Goal: Transaction & Acquisition: Purchase product/service

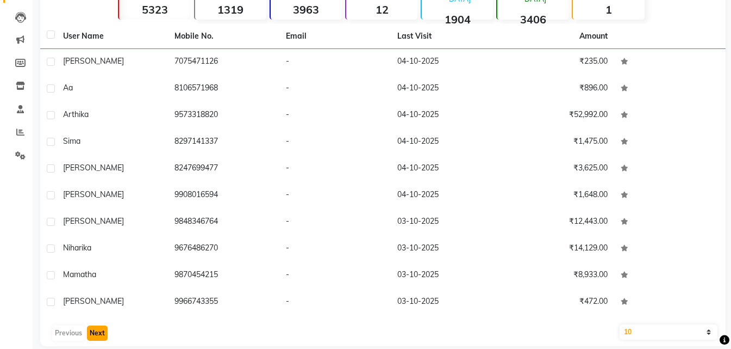
click at [95, 325] on button "Next" at bounding box center [97, 332] width 21 height 15
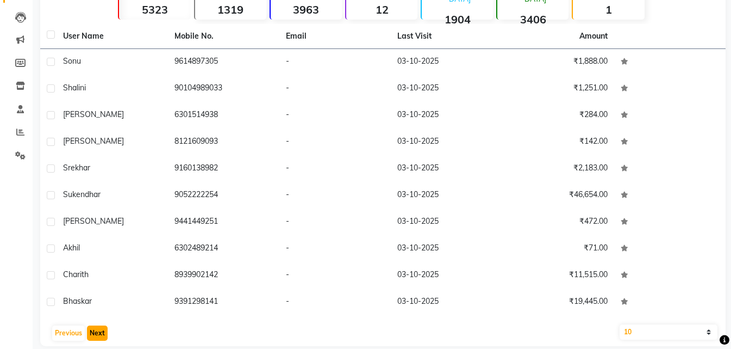
click at [95, 327] on button "Next" at bounding box center [97, 332] width 21 height 15
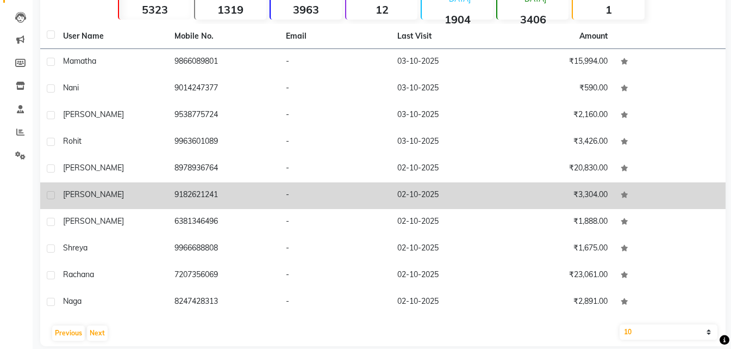
click at [197, 195] on td "9182621241" at bounding box center [223, 195] width 111 height 27
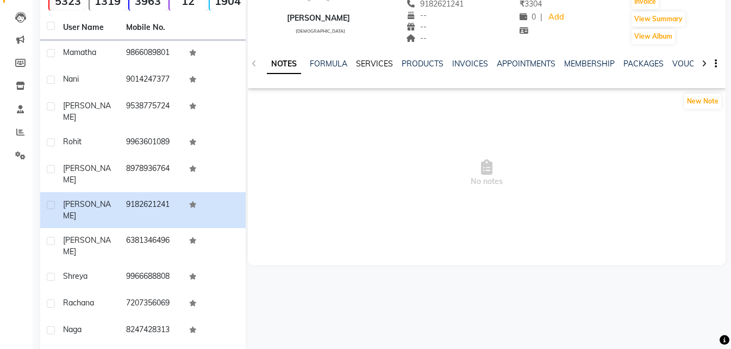
click at [370, 63] on link "SERVICES" at bounding box center [374, 64] width 37 height 10
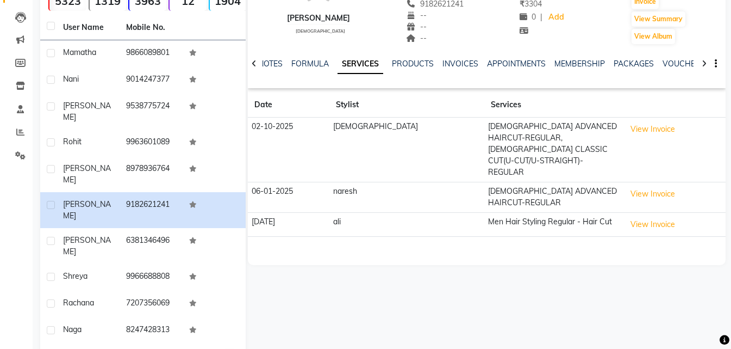
click at [623, 120] on td "View Invoice" at bounding box center [674, 149] width 103 height 65
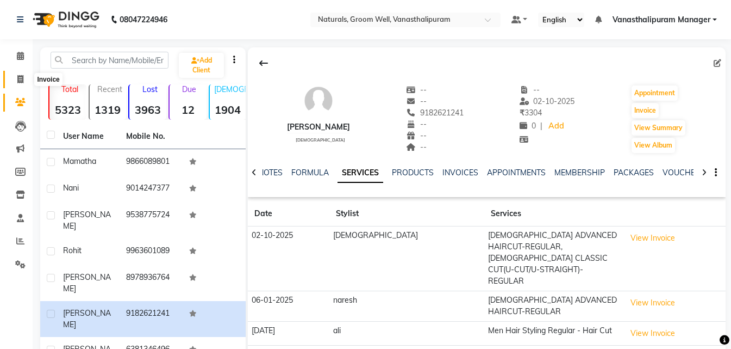
click at [19, 84] on span at bounding box center [20, 79] width 19 height 13
select select "service"
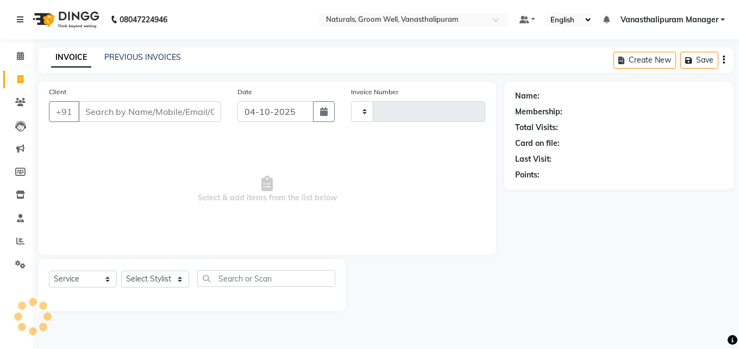
type input "3486"
select select "5859"
click at [122, 114] on input "Client" at bounding box center [149, 111] width 143 height 21
click at [150, 119] on input "Client" at bounding box center [149, 111] width 143 height 21
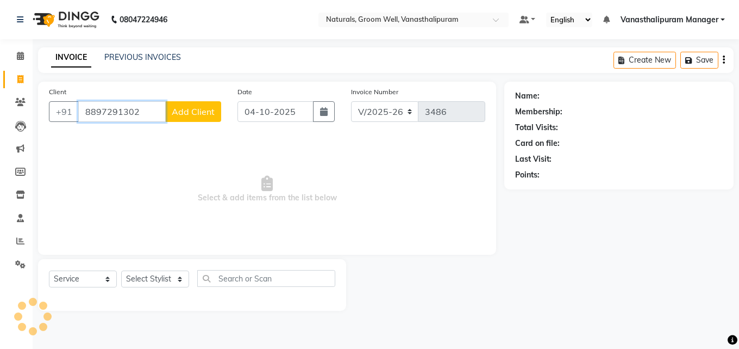
type input "8897291302"
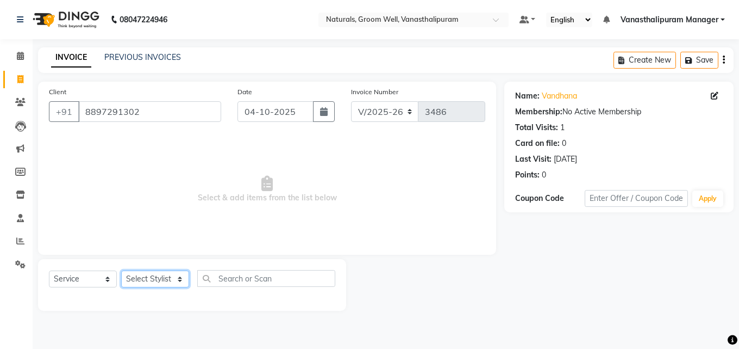
drag, startPoint x: 152, startPoint y: 277, endPoint x: 158, endPoint y: 278, distance: 5.5
click at [156, 278] on select "Select Stylist [PERSON_NAME] kiran [PERSON_NAME] [PERSON_NAME] [PERSON_NAME] Va…" at bounding box center [155, 278] width 68 height 17
select select "41445"
click at [121, 270] on select "Select Stylist [PERSON_NAME] kiran [PERSON_NAME] [PERSON_NAME] [PERSON_NAME] Va…" at bounding box center [155, 278] width 68 height 17
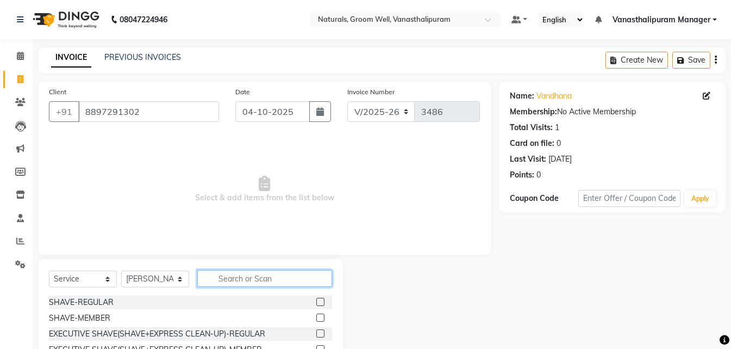
click at [254, 280] on input "text" at bounding box center [264, 278] width 135 height 17
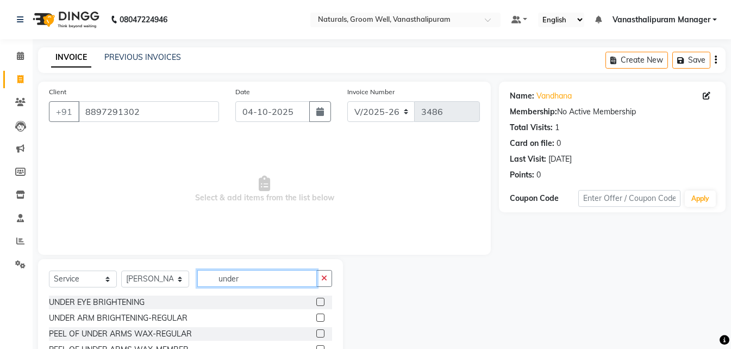
scroll to position [87, 0]
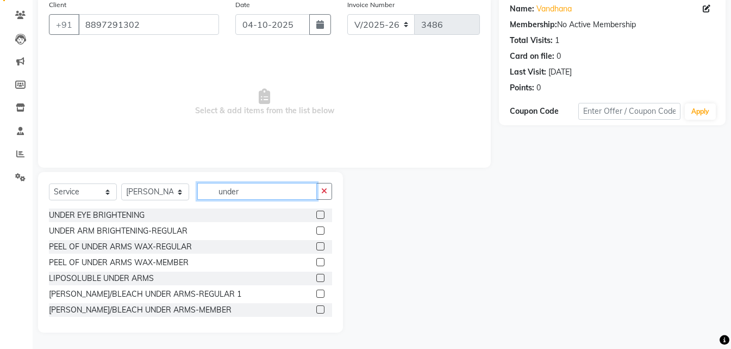
type input "under"
click at [316, 276] on label at bounding box center [320, 277] width 8 height 8
click at [316, 276] on input "checkbox" at bounding box center [319, 278] width 7 height 7
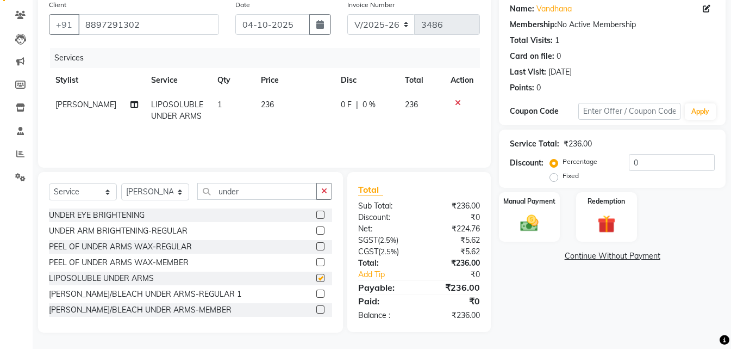
checkbox input "false"
click at [282, 114] on td "236" at bounding box center [294, 110] width 80 height 36
select select "41445"
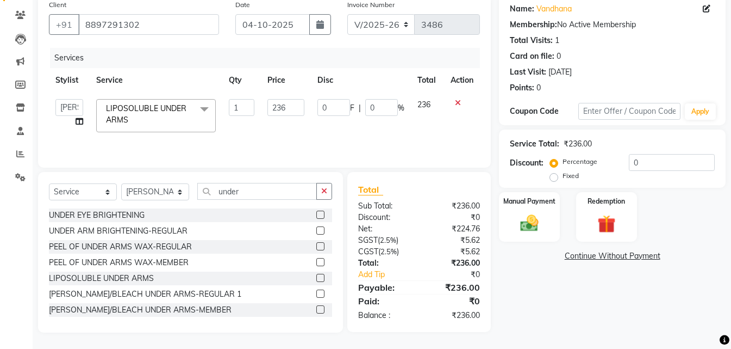
click at [282, 114] on input "236" at bounding box center [285, 107] width 37 height 17
type input "354"
drag, startPoint x: 277, startPoint y: 194, endPoint x: 277, endPoint y: 185, distance: 9.2
click at [277, 191] on input "under" at bounding box center [257, 191] width 120 height 17
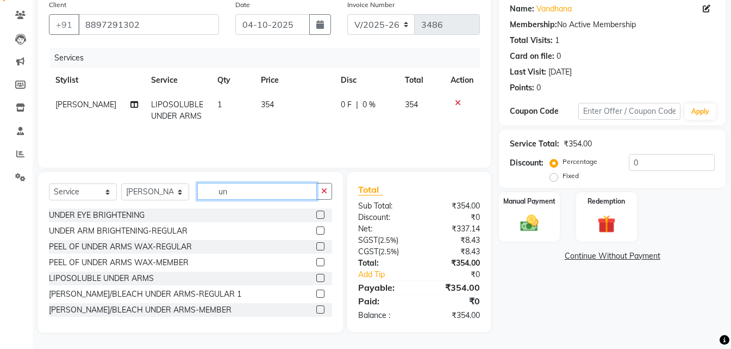
type input "u"
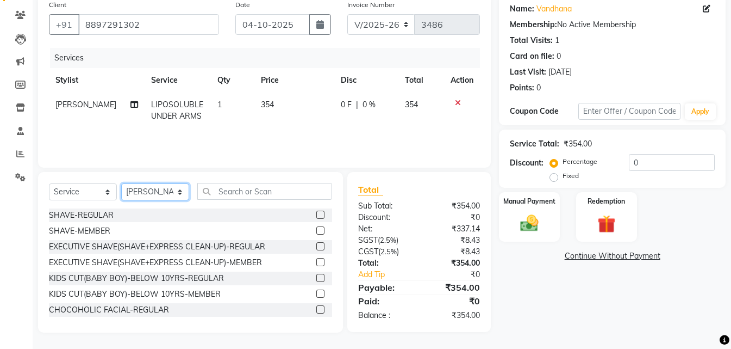
click at [162, 194] on select "Select Stylist [PERSON_NAME] kiran [PERSON_NAME] [PERSON_NAME] [PERSON_NAME] Va…" at bounding box center [155, 191] width 68 height 17
select select "85609"
click at [121, 183] on select "Select Stylist [PERSON_NAME] kiran [PERSON_NAME] [PERSON_NAME] [PERSON_NAME] Va…" at bounding box center [155, 191] width 68 height 17
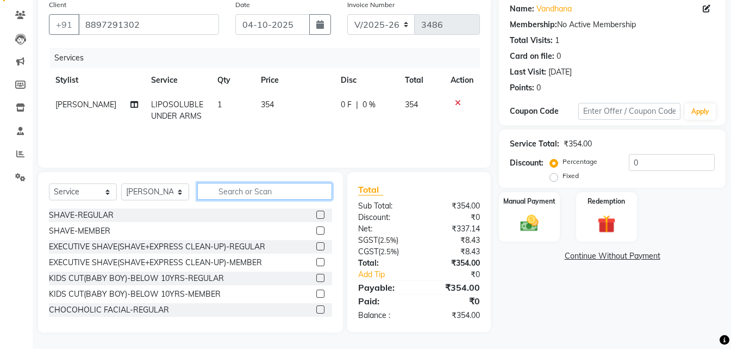
drag, startPoint x: 239, startPoint y: 191, endPoint x: 240, endPoint y: 183, distance: 8.2
click at [240, 191] on input "text" at bounding box center [264, 191] width 135 height 17
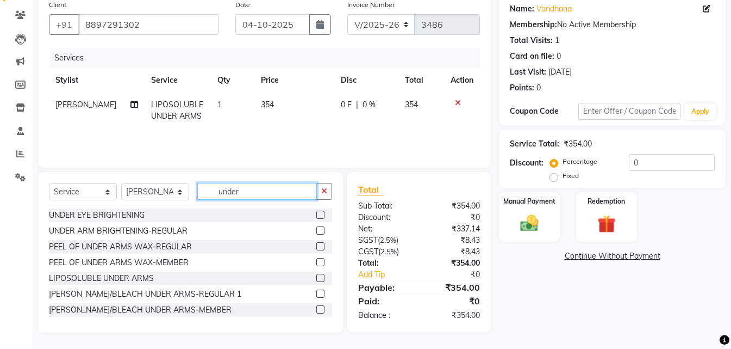
type input "under"
click at [316, 275] on label at bounding box center [320, 277] width 8 height 8
click at [316, 275] on input "checkbox" at bounding box center [319, 278] width 7 height 7
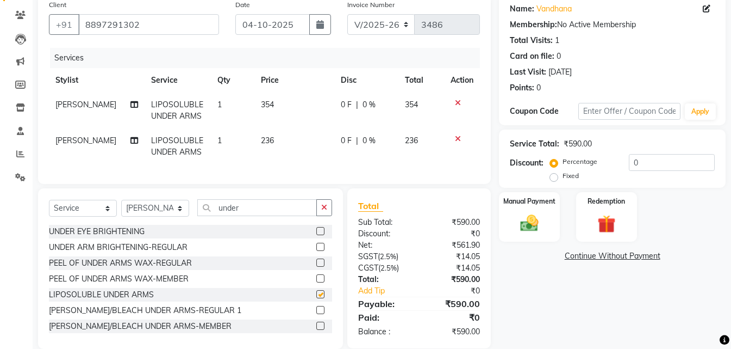
checkbox input "false"
click at [283, 141] on td "236" at bounding box center [294, 146] width 80 height 36
select select "85609"
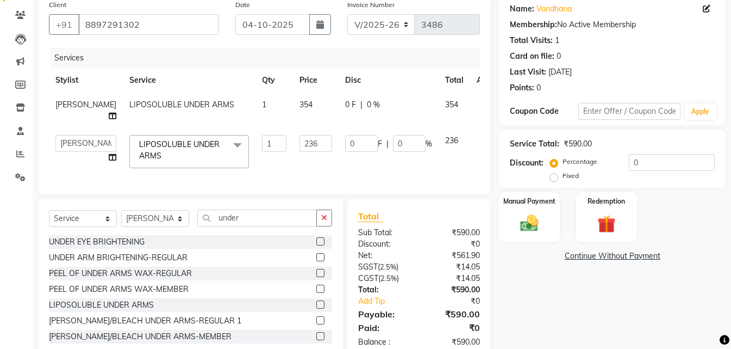
click at [300, 139] on input "236" at bounding box center [316, 143] width 33 height 17
type input "354"
click at [264, 223] on input "under" at bounding box center [257, 217] width 120 height 17
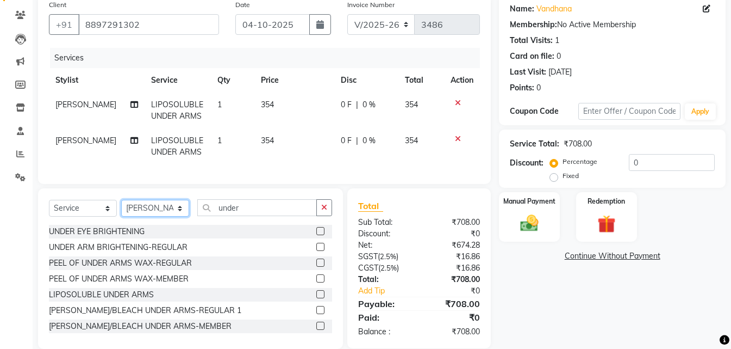
click at [154, 216] on select "Select Stylist [PERSON_NAME] kiran [PERSON_NAME] [PERSON_NAME] [PERSON_NAME] Va…" at bounding box center [155, 208] width 68 height 17
select select "41446"
click at [121, 208] on select "Select Stylist [PERSON_NAME] kiran [PERSON_NAME] [PERSON_NAME] [PERSON_NAME] Va…" at bounding box center [155, 208] width 68 height 17
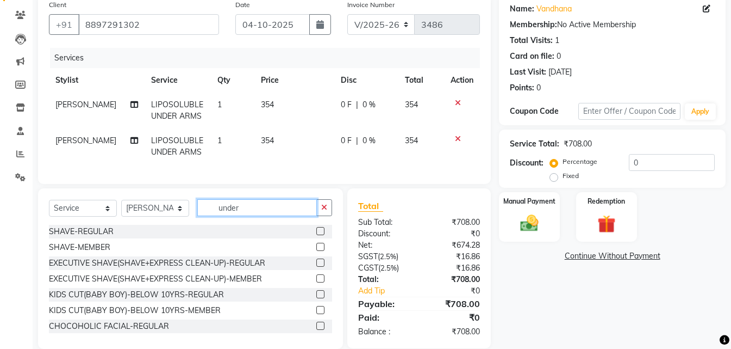
click at [253, 211] on input "under" at bounding box center [257, 207] width 120 height 17
drag, startPoint x: 253, startPoint y: 212, endPoint x: 253, endPoint y: 196, distance: 16.3
click at [253, 207] on div "Select Service Product Membership Package Voucher Prepaid Gift Card Select Styl…" at bounding box center [190, 268] width 305 height 160
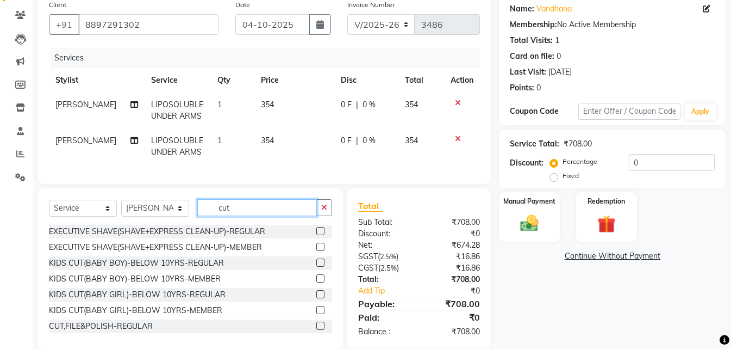
type input "cut"
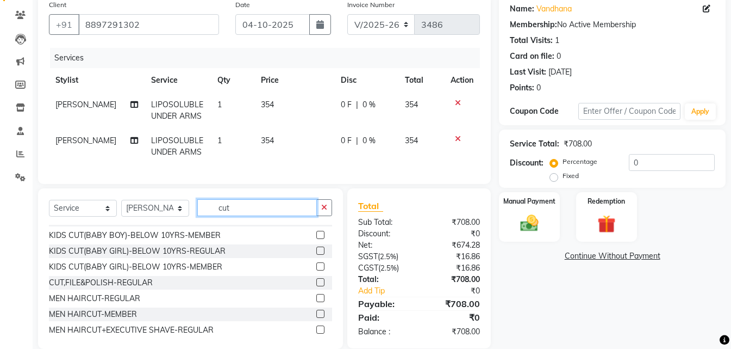
scroll to position [65, 0]
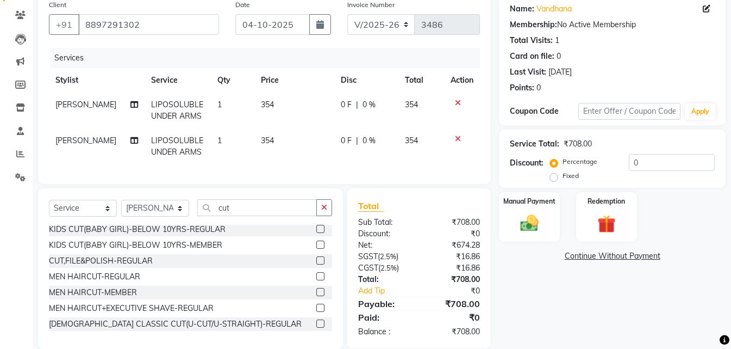
click at [316, 327] on label at bounding box center [320, 323] width 8 height 8
click at [316, 327] on input "checkbox" at bounding box center [319, 323] width 7 height 7
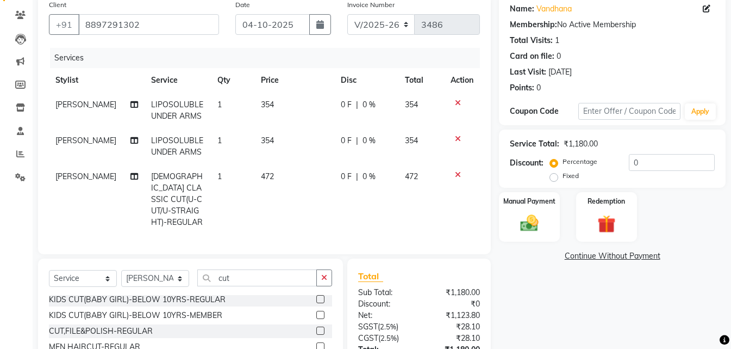
checkbox input "false"
click at [284, 172] on td "472" at bounding box center [294, 199] width 80 height 70
select select "41446"
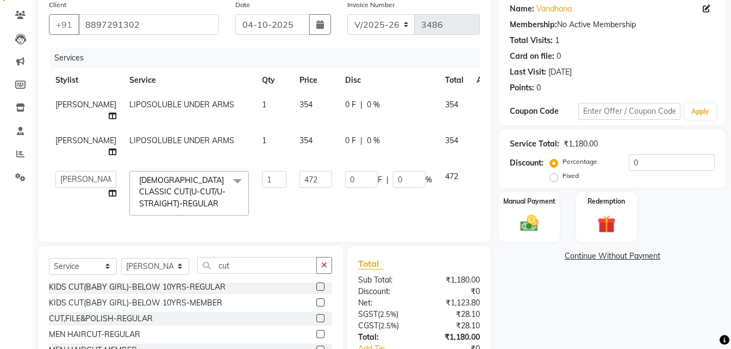
click at [300, 172] on input "472" at bounding box center [316, 179] width 33 height 17
type input "590"
click at [157, 275] on select "Select Stylist [PERSON_NAME] kiran [PERSON_NAME] [PERSON_NAME] [PERSON_NAME] Va…" at bounding box center [155, 266] width 68 height 17
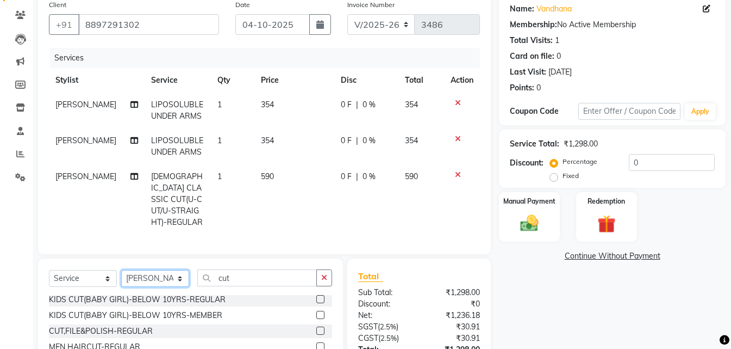
select select "93430"
click at [121, 270] on select "Select Stylist [PERSON_NAME] kiran [PERSON_NAME] [PERSON_NAME] [PERSON_NAME] Va…" at bounding box center [155, 278] width 68 height 17
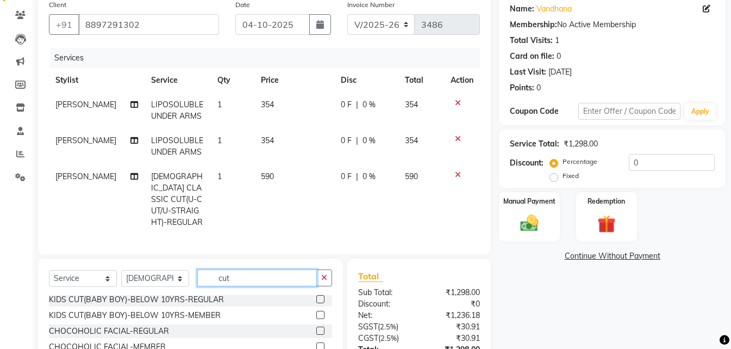
click at [277, 271] on input "cut" at bounding box center [257, 277] width 120 height 17
type input "cut"
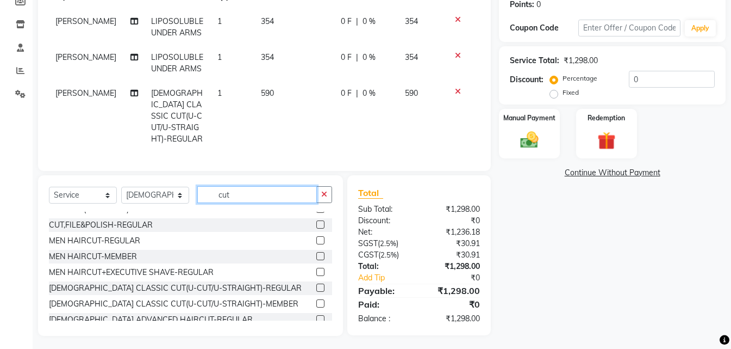
scroll to position [99, 0]
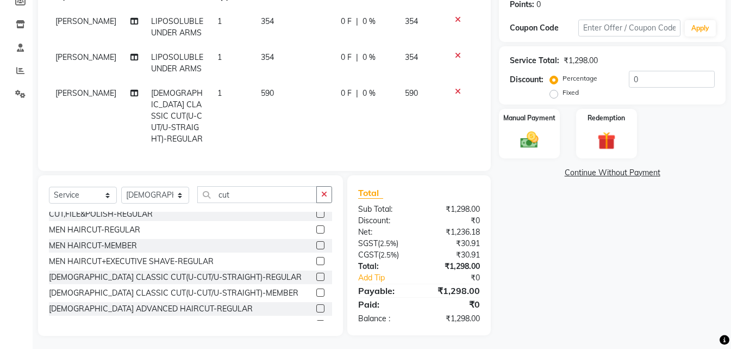
click at [316, 276] on label at bounding box center [320, 276] width 8 height 8
click at [316, 276] on input "checkbox" at bounding box center [319, 276] width 7 height 7
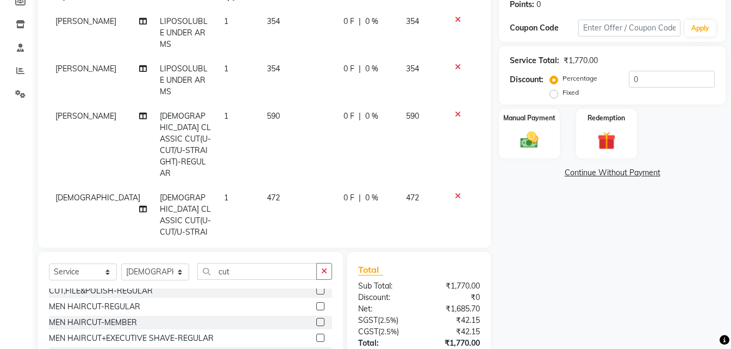
checkbox input "false"
click at [287, 185] on td "472" at bounding box center [298, 226] width 77 height 82
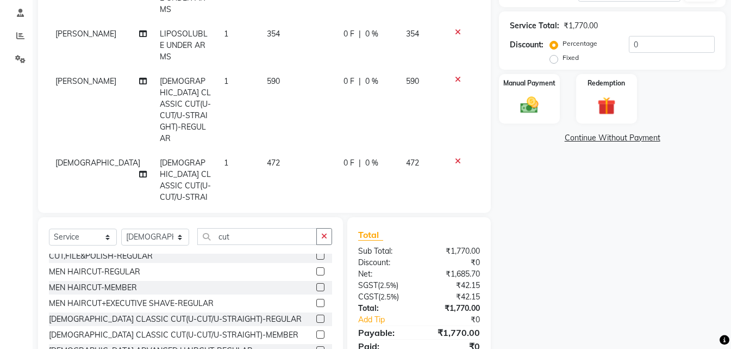
select select "93430"
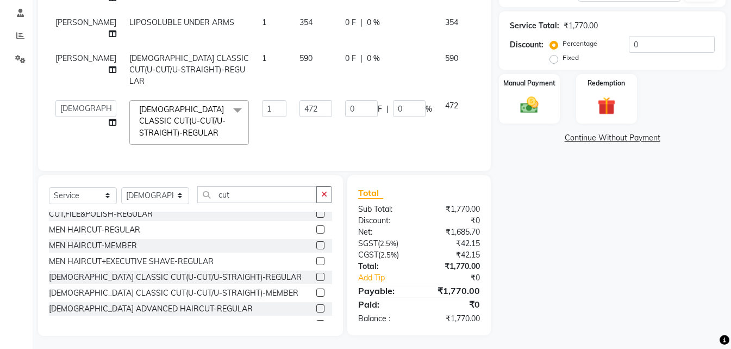
click at [287, 157] on div "Client [PHONE_NUMBER] Date [DATE] Invoice Number V/2025 V/[PHONE_NUMBER] Servic…" at bounding box center [264, 24] width 453 height 294
click at [300, 103] on input "472" at bounding box center [316, 108] width 33 height 17
type input "4"
type input "590"
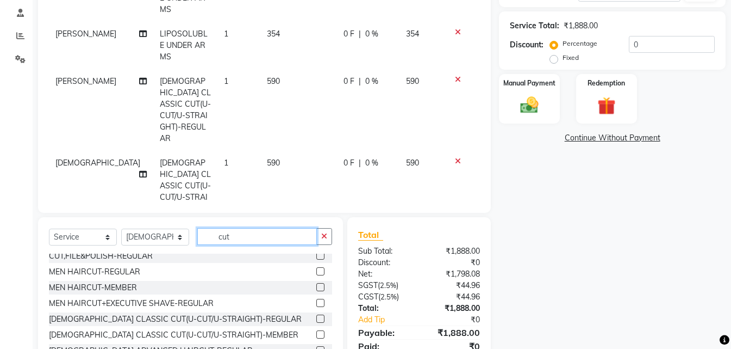
click at [250, 217] on div "Select Service Product Membership Package Voucher Prepaid Gift Card Select Styl…" at bounding box center [190, 297] width 305 height 160
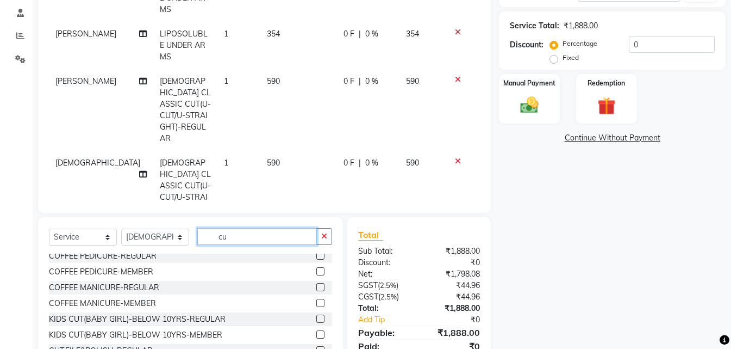
type input "c"
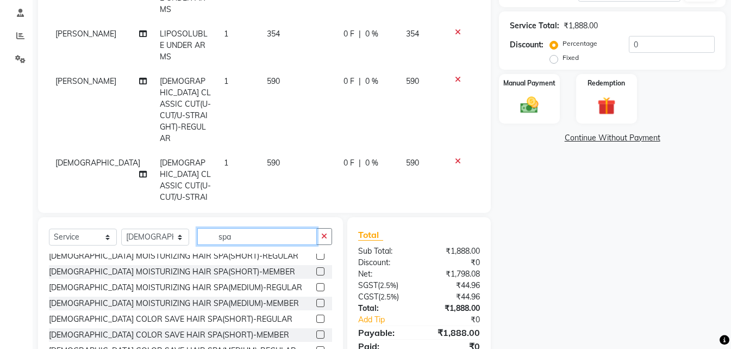
scroll to position [272, 0]
type input "spa"
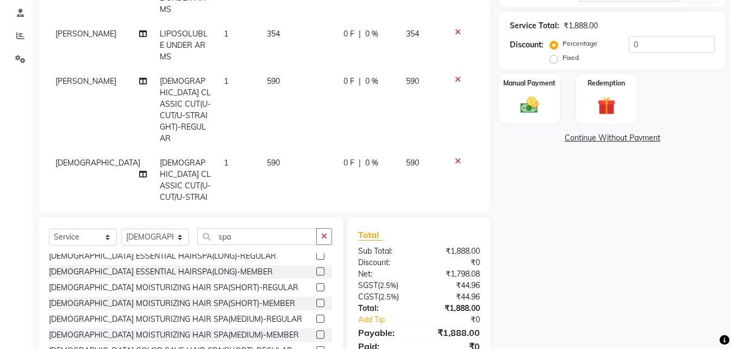
click at [316, 283] on label at bounding box center [320, 287] width 8 height 8
click at [316, 284] on input "checkbox" at bounding box center [319, 287] width 7 height 7
checkbox input "false"
click at [291, 232] on td "944" at bounding box center [298, 273] width 77 height 82
select select "93430"
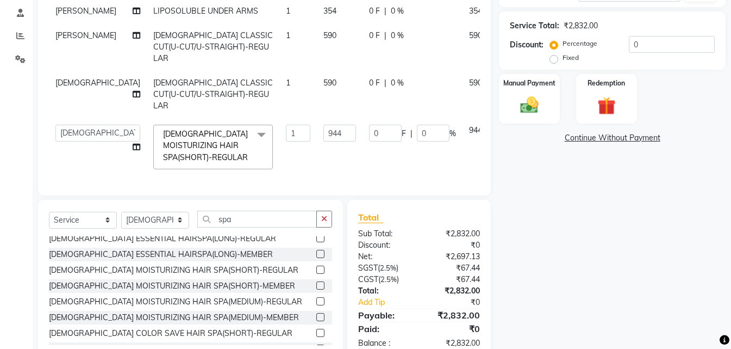
drag, startPoint x: 291, startPoint y: 181, endPoint x: 291, endPoint y: 154, distance: 27.2
click at [291, 181] on div "Services Stylist Service Qty Price Disc Total Action [PERSON_NAME] LIPOSOLUBLE …" at bounding box center [264, 57] width 431 height 254
click at [323, 131] on input "944" at bounding box center [339, 133] width 33 height 17
type input "9"
type input "2"
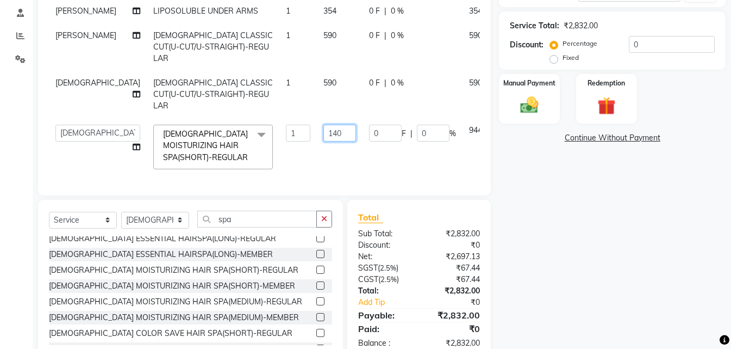
type input "1400"
click at [540, 172] on div "Name: Vandhana Membership: No Active Membership Total Visits: 1 Card on file: 0…" at bounding box center [616, 118] width 235 height 483
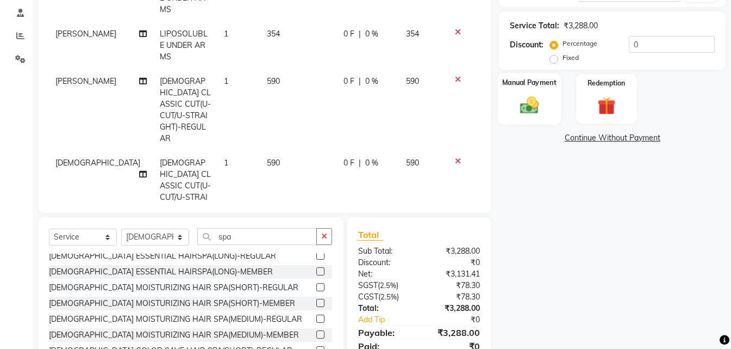
click at [530, 103] on img at bounding box center [529, 105] width 30 height 22
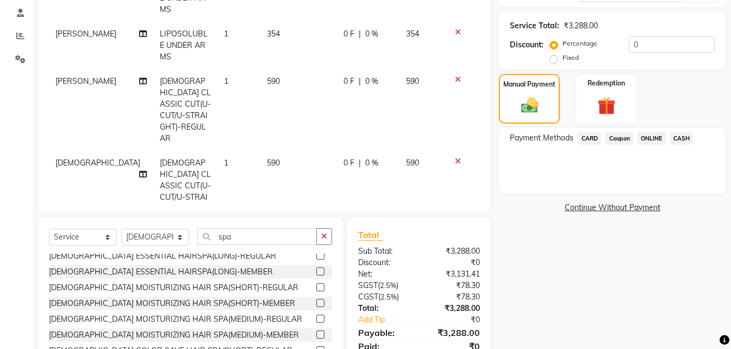
click at [655, 137] on span "ONLINE" at bounding box center [652, 138] width 28 height 13
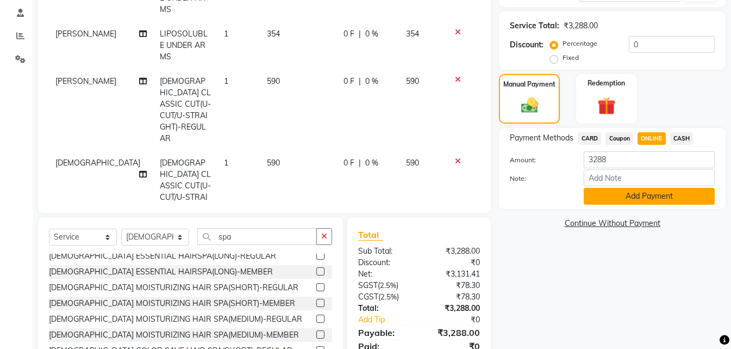
click at [652, 192] on button "Add Payment" at bounding box center [649, 196] width 131 height 17
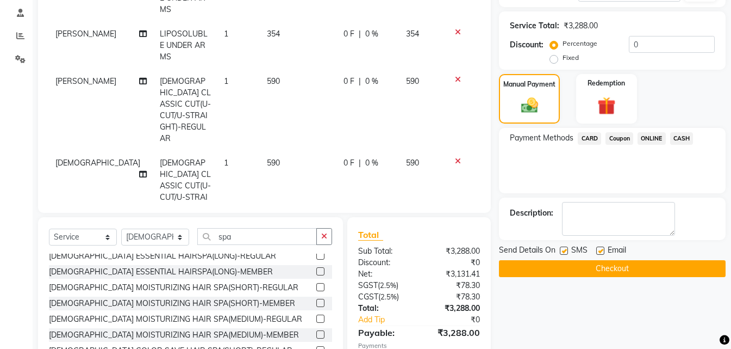
click at [647, 267] on button "Checkout" at bounding box center [612, 268] width 227 height 17
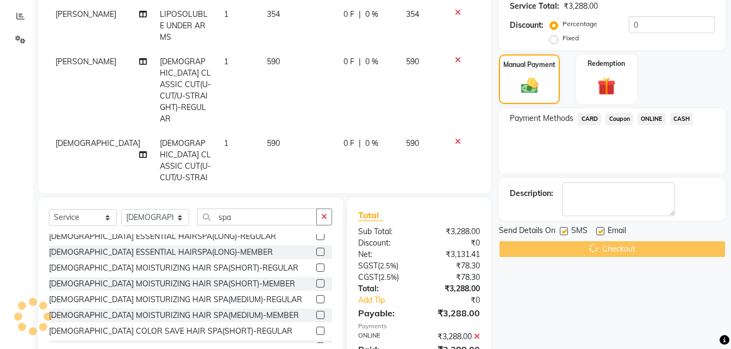
scroll to position [259, 0]
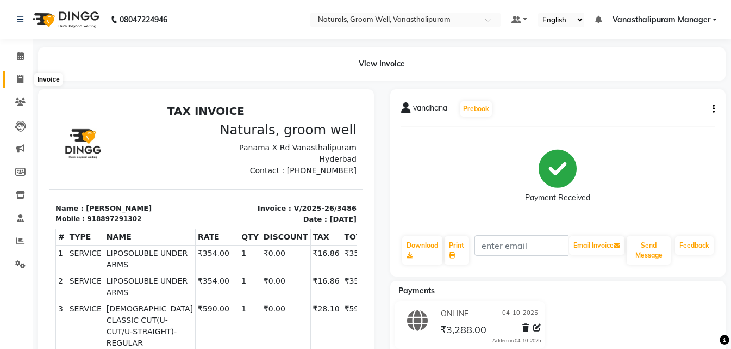
click at [18, 79] on icon at bounding box center [20, 79] width 6 height 8
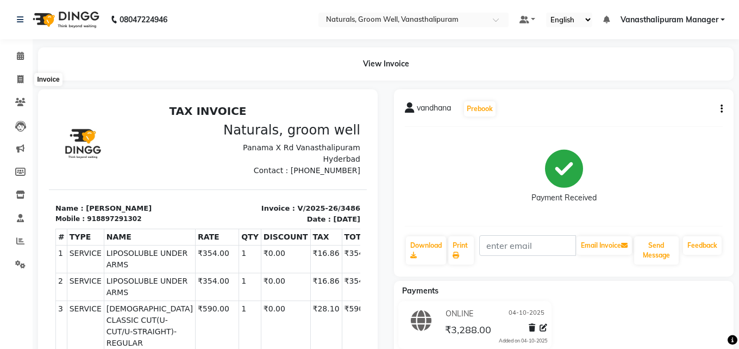
select select "service"
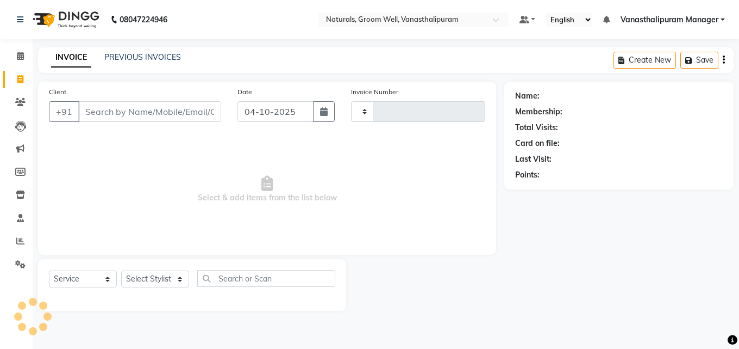
type input "3487"
select select "5859"
click at [139, 113] on input "Client" at bounding box center [149, 111] width 143 height 21
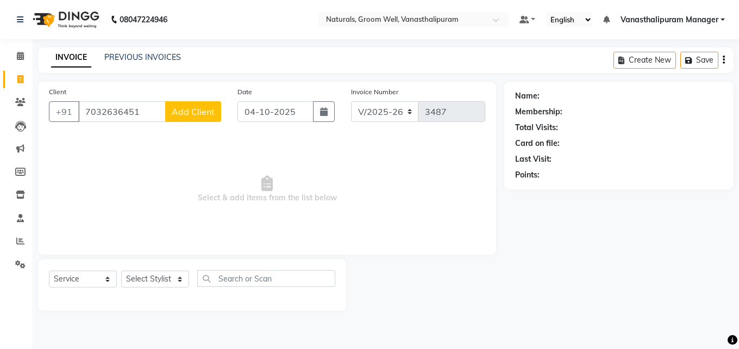
type input "7032636451"
drag, startPoint x: 169, startPoint y: 104, endPoint x: 179, endPoint y: 103, distance: 10.3
click at [179, 103] on button "Add Client" at bounding box center [193, 111] width 56 height 21
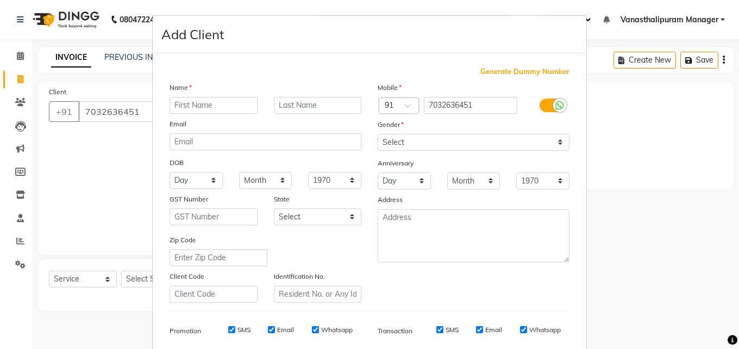
click at [185, 104] on input "text" at bounding box center [214, 105] width 88 height 17
type input "reshma"
click at [405, 138] on select "Select [DEMOGRAPHIC_DATA] [DEMOGRAPHIC_DATA] Other Prefer Not To Say" at bounding box center [474, 142] width 192 height 17
select select "[DEMOGRAPHIC_DATA]"
click at [378, 134] on select "Select [DEMOGRAPHIC_DATA] [DEMOGRAPHIC_DATA] Other Prefer Not To Say" at bounding box center [474, 142] width 192 height 17
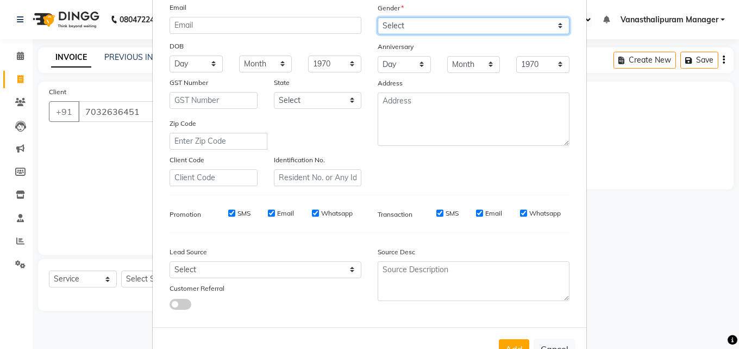
scroll to position [153, 0]
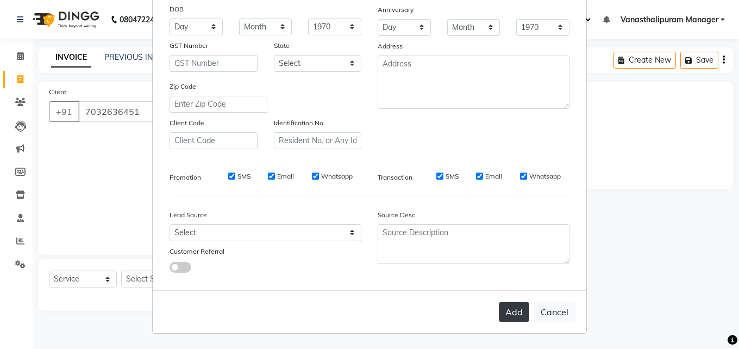
click at [517, 313] on button "Add" at bounding box center [514, 312] width 30 height 20
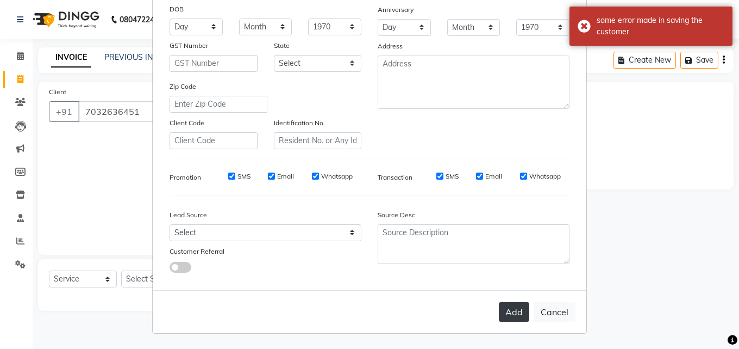
click at [507, 313] on button "Add" at bounding box center [514, 312] width 30 height 20
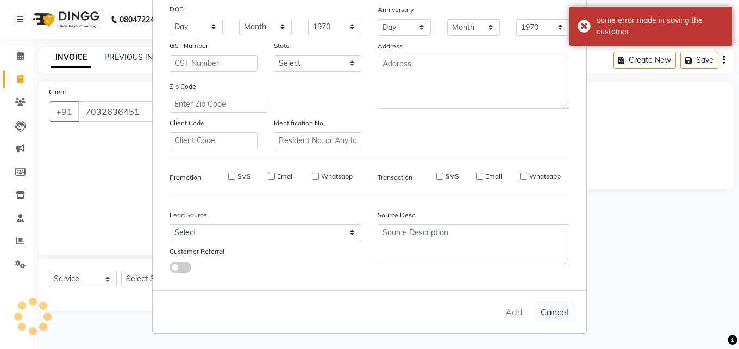
select select
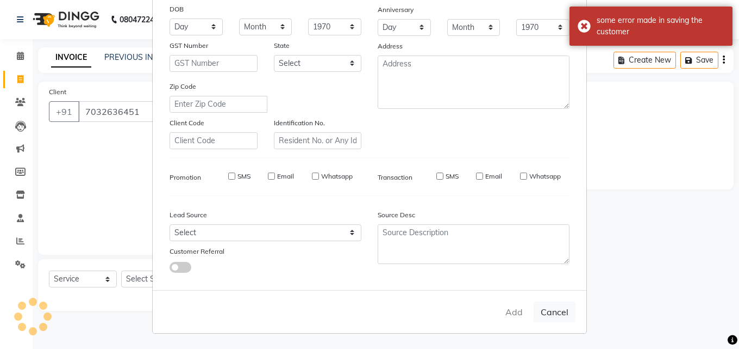
select select
checkbox input "false"
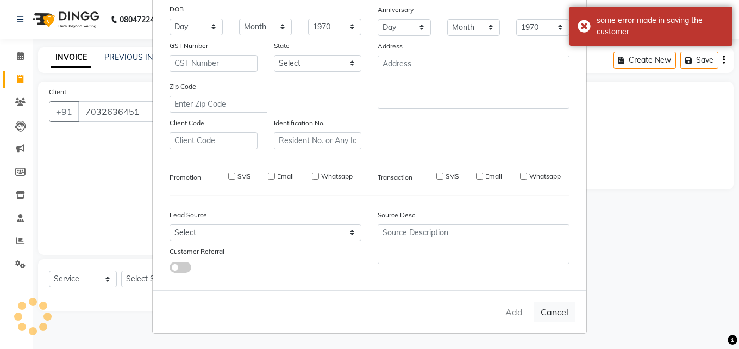
checkbox input "false"
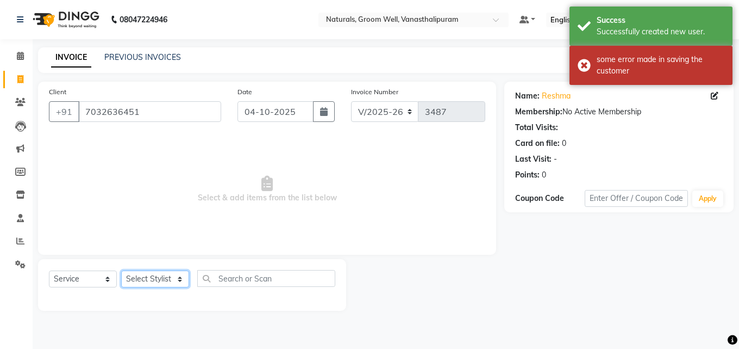
click at [136, 283] on select "Select Stylist [PERSON_NAME] kiran [PERSON_NAME] [PERSON_NAME] [PERSON_NAME] Va…" at bounding box center [155, 278] width 68 height 17
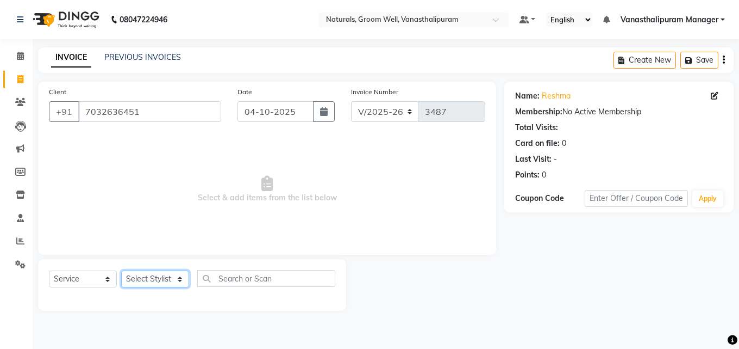
select select "41446"
click at [121, 270] on select "Select Stylist [PERSON_NAME] kiran [PERSON_NAME] [PERSON_NAME] [PERSON_NAME] Va…" at bounding box center [155, 278] width 68 height 17
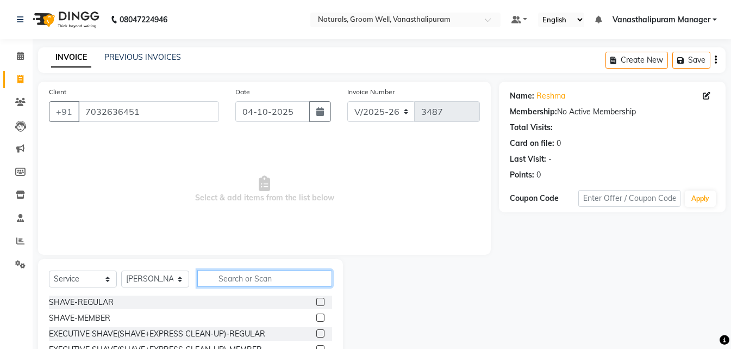
click at [263, 281] on input "text" at bounding box center [264, 278] width 135 height 17
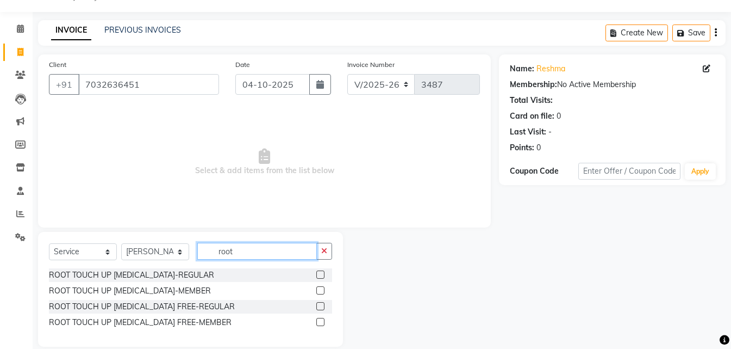
scroll to position [41, 0]
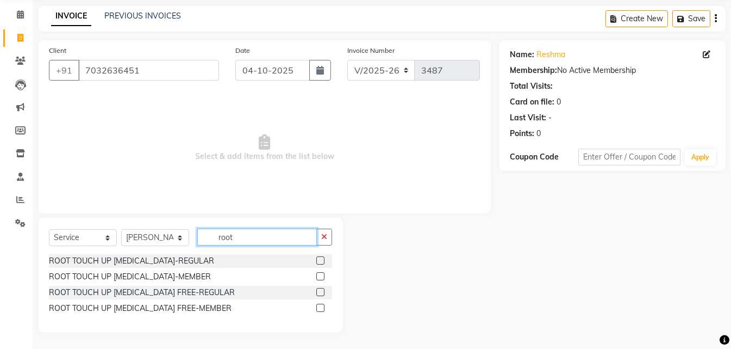
type input "root"
click at [321, 293] on label at bounding box center [320, 292] width 8 height 8
click at [321, 293] on input "checkbox" at bounding box center [319, 292] width 7 height 7
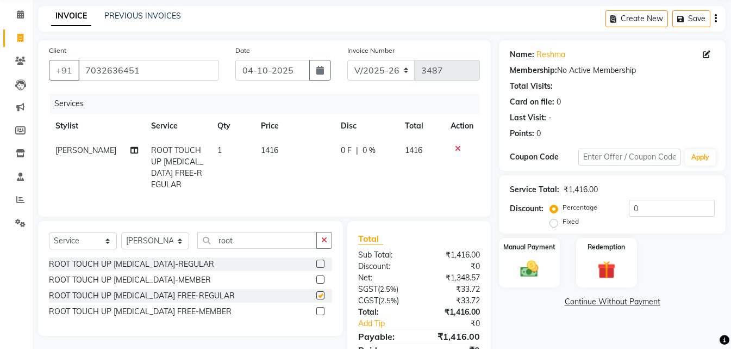
checkbox input "false"
click at [278, 150] on td "1416" at bounding box center [294, 167] width 80 height 59
select select "41446"
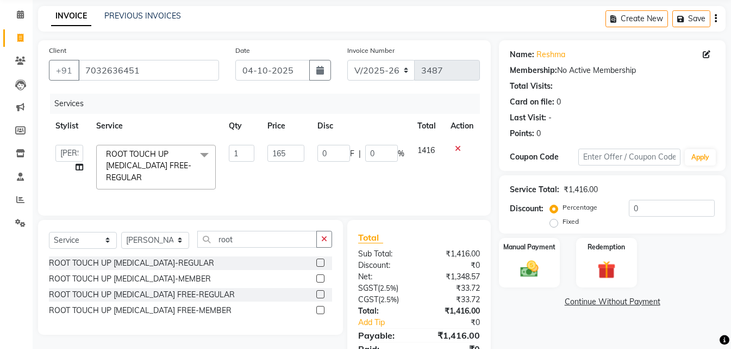
type input "1652"
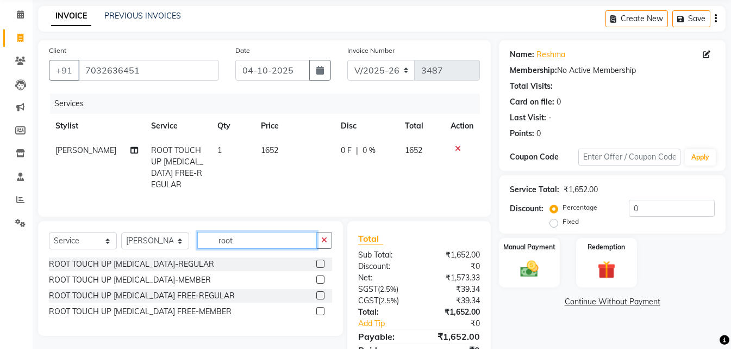
click at [251, 248] on input "root" at bounding box center [257, 240] width 120 height 17
type input "r"
type input "adv"
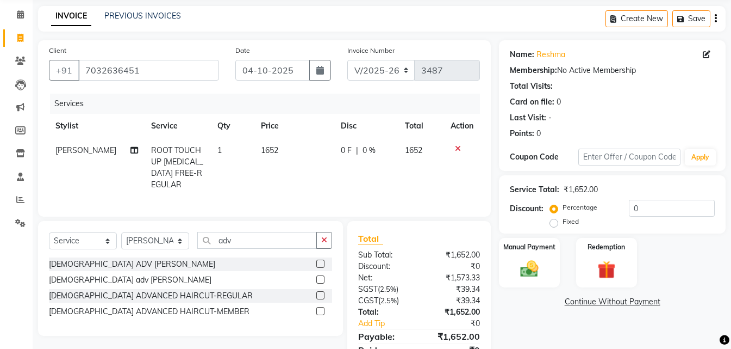
click at [319, 299] on label at bounding box center [320, 295] width 8 height 8
click at [319, 299] on input "checkbox" at bounding box center [319, 295] width 7 height 7
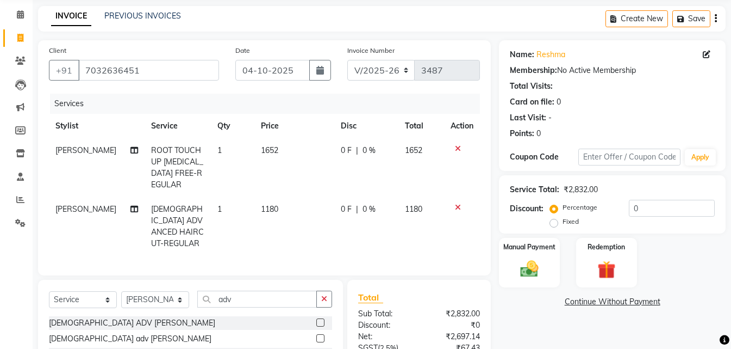
checkbox input "false"
click at [184, 291] on select "Select Stylist [PERSON_NAME] kiran [PERSON_NAME] [PERSON_NAME] [PERSON_NAME] Va…" at bounding box center [155, 299] width 68 height 17
select select "84994"
click at [121, 291] on select "Select Stylist [PERSON_NAME] kiran [PERSON_NAME] [PERSON_NAME] [PERSON_NAME] Va…" at bounding box center [155, 299] width 68 height 17
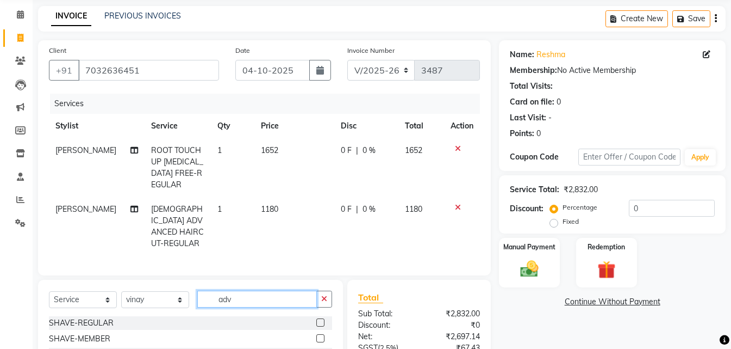
click at [250, 293] on input "adv" at bounding box center [257, 298] width 120 height 17
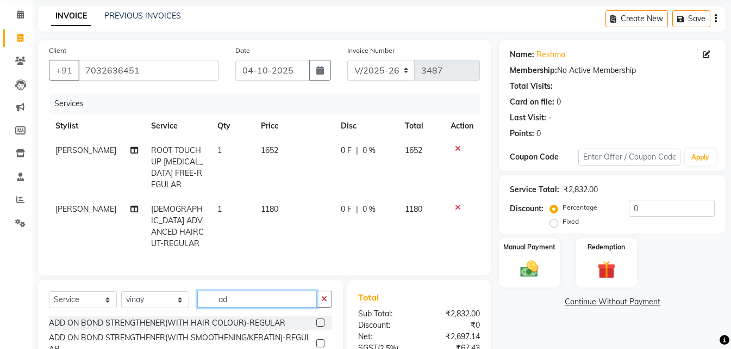
type input "adv"
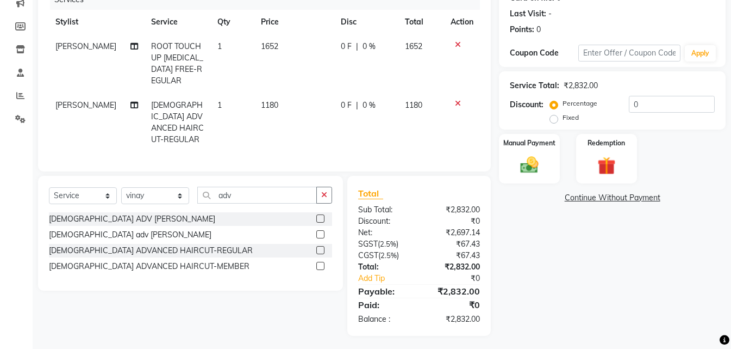
click at [321, 250] on label at bounding box center [320, 250] width 8 height 8
click at [321, 250] on input "checkbox" at bounding box center [319, 250] width 7 height 7
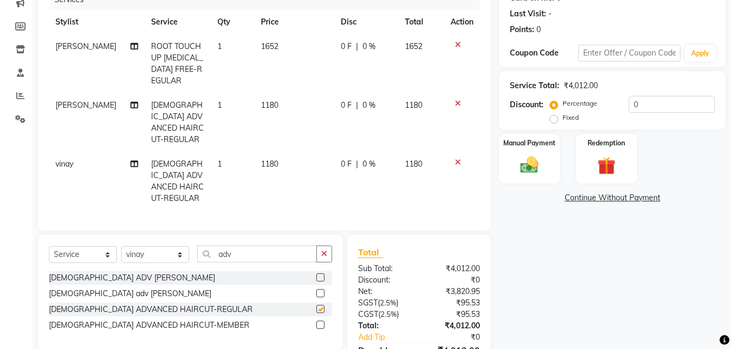
checkbox input "false"
click at [278, 152] on td "1180" at bounding box center [294, 181] width 80 height 59
select select "84994"
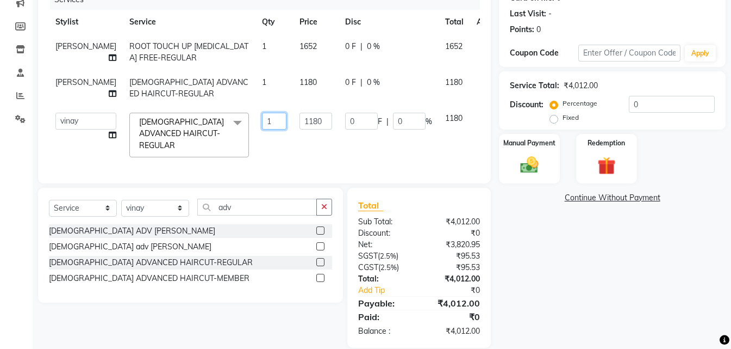
click at [262, 115] on input "1" at bounding box center [274, 121] width 24 height 17
type input "2"
click at [159, 203] on div "Client [PHONE_NUMBER] Date [DATE] Invoice Number V/2025 V/[PHONE_NUMBER] Servic…" at bounding box center [264, 141] width 469 height 411
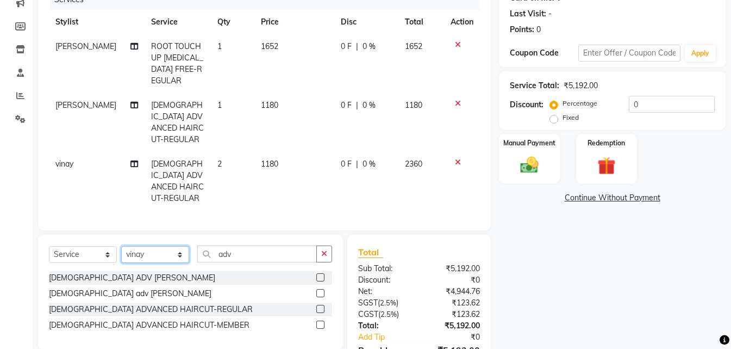
select select "68488"
click at [121, 246] on select "Select Stylist [PERSON_NAME] kiran [PERSON_NAME] [PERSON_NAME] [PERSON_NAME] Va…" at bounding box center [155, 254] width 68 height 17
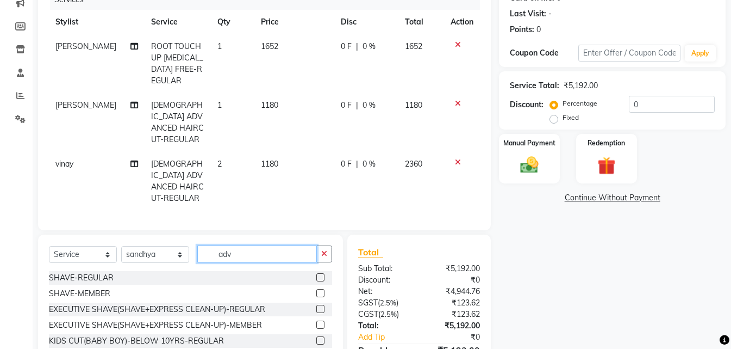
click at [239, 245] on input "adv" at bounding box center [257, 253] width 120 height 17
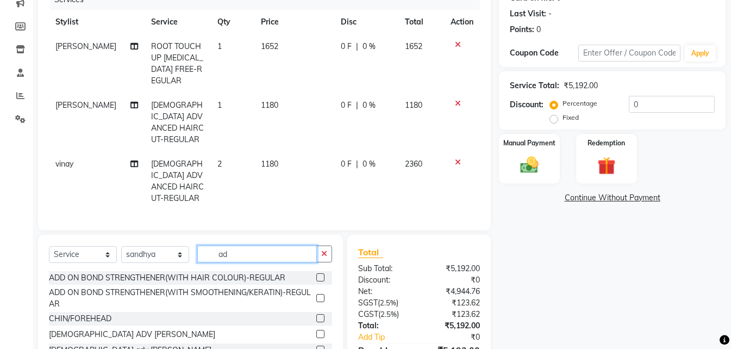
type input "adv"
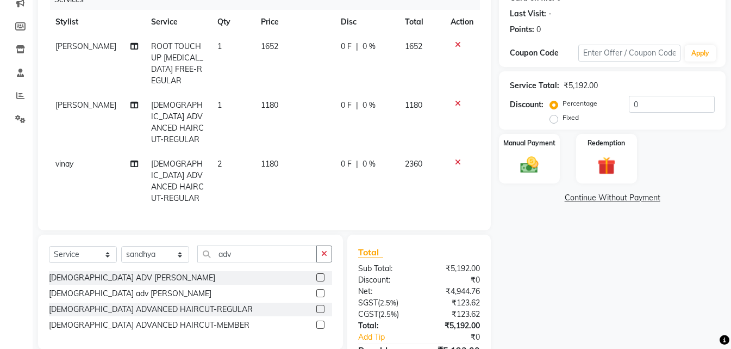
click at [322, 304] on label at bounding box center [320, 308] width 8 height 8
click at [322, 306] on input "checkbox" at bounding box center [319, 309] width 7 height 7
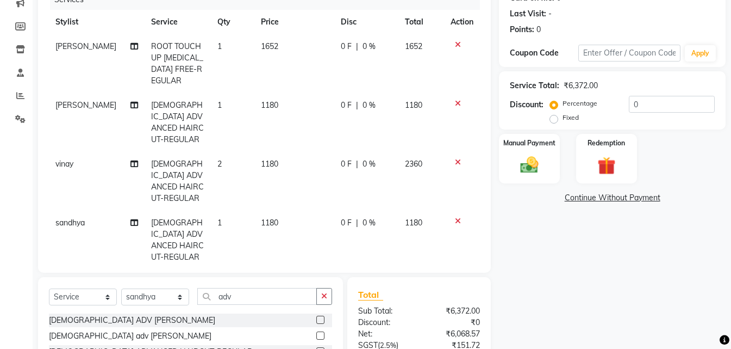
checkbox input "false"
click at [240, 288] on input "adv" at bounding box center [257, 296] width 120 height 17
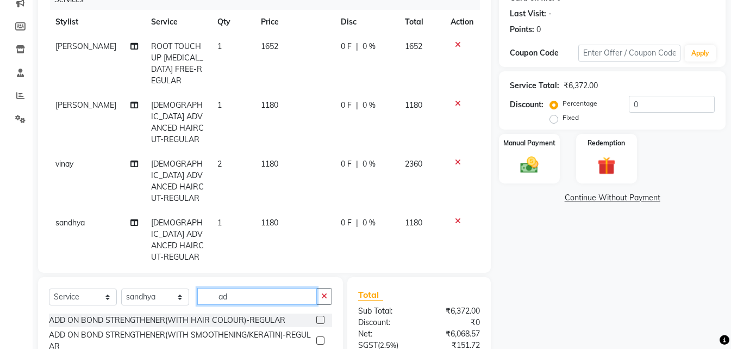
type input "a"
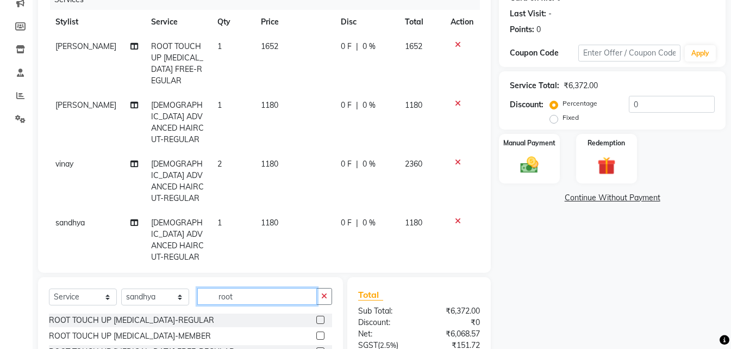
type input "root"
click at [319, 347] on label at bounding box center [320, 351] width 8 height 8
click at [319, 348] on input "checkbox" at bounding box center [319, 351] width 7 height 7
checkbox input "false"
click at [288, 269] on td "1416" at bounding box center [294, 298] width 80 height 59
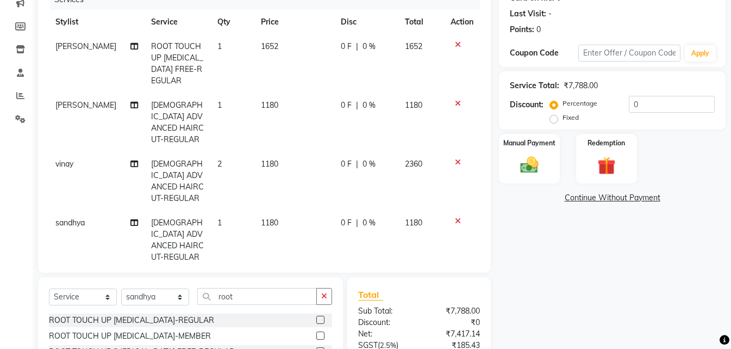
select select "68488"
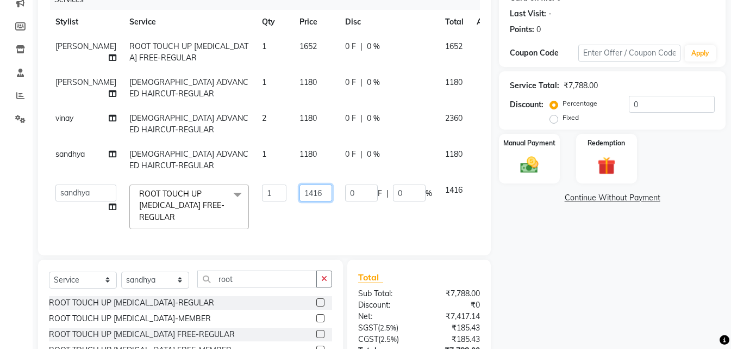
click at [300, 194] on input "1416" at bounding box center [316, 192] width 33 height 17
type input "1652"
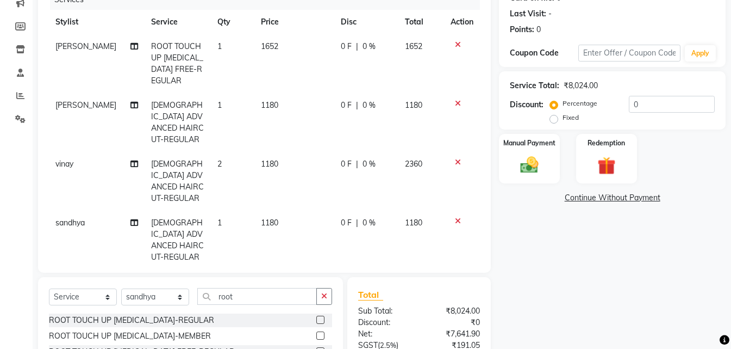
click at [564, 231] on div "Name: Reshma Membership: No Active Membership Total Visits: Card on file: 0 Las…" at bounding box center [616, 186] width 235 height 500
click at [547, 165] on div "Manual Payment" at bounding box center [529, 159] width 63 height 52
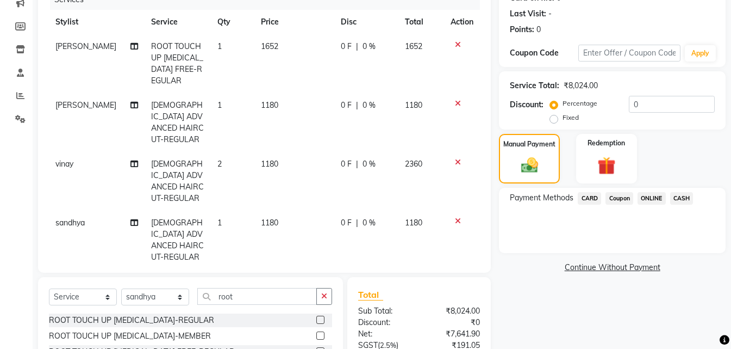
click at [656, 198] on span "ONLINE" at bounding box center [652, 198] width 28 height 13
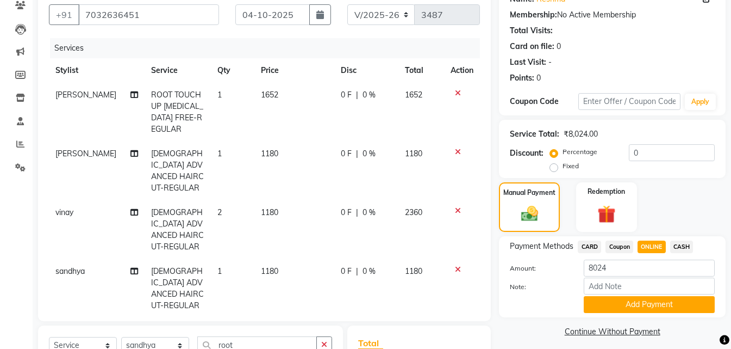
scroll to position [250, 0]
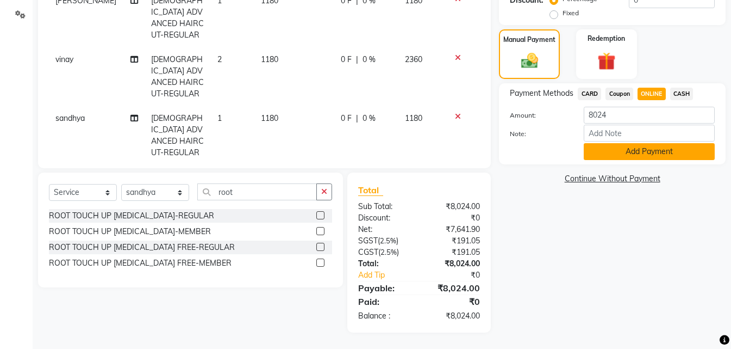
click at [650, 148] on button "Add Payment" at bounding box center [649, 151] width 131 height 17
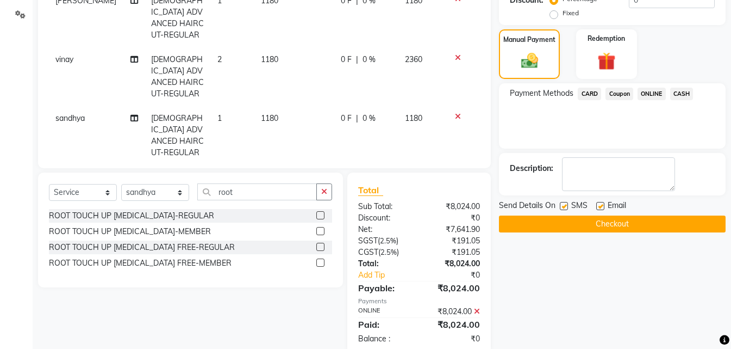
click at [642, 222] on button "Checkout" at bounding box center [612, 223] width 227 height 17
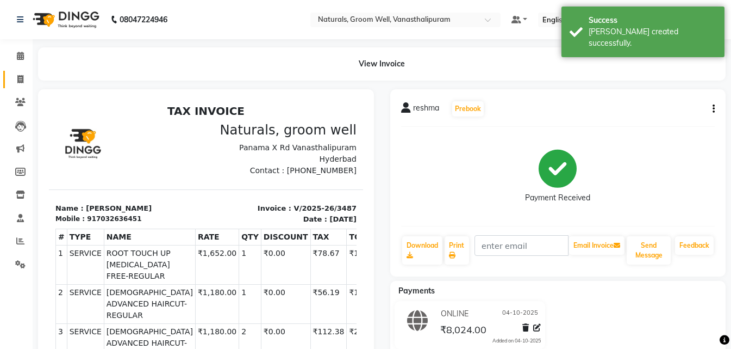
click at [6, 80] on link "Invoice" at bounding box center [16, 80] width 26 height 18
select select "service"
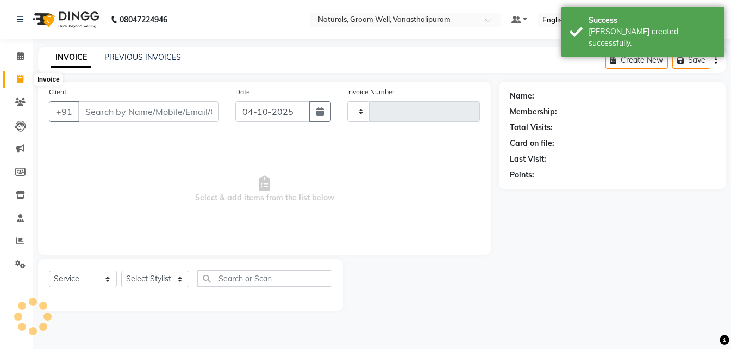
type input "3488"
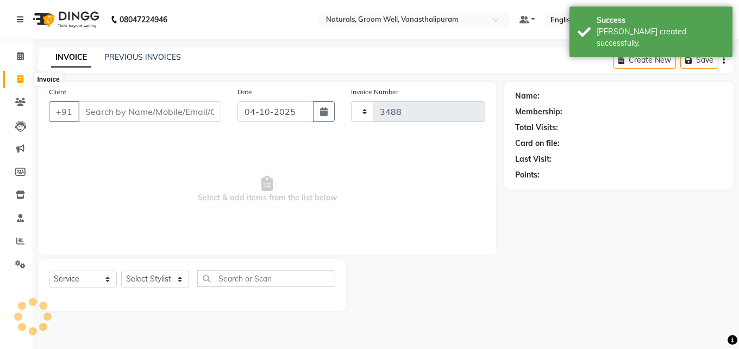
select select "5859"
click at [135, 110] on input "Client" at bounding box center [149, 111] width 143 height 21
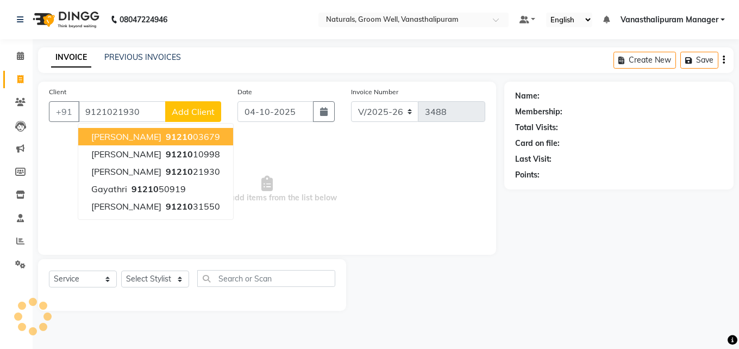
type input "9121021930"
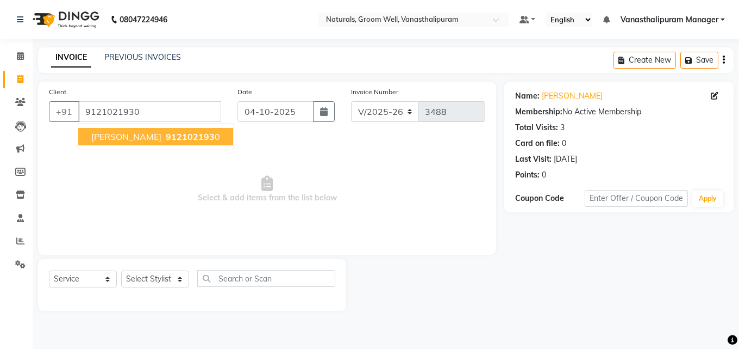
click at [164, 140] on ngb-highlight "912102193 0" at bounding box center [192, 136] width 57 height 11
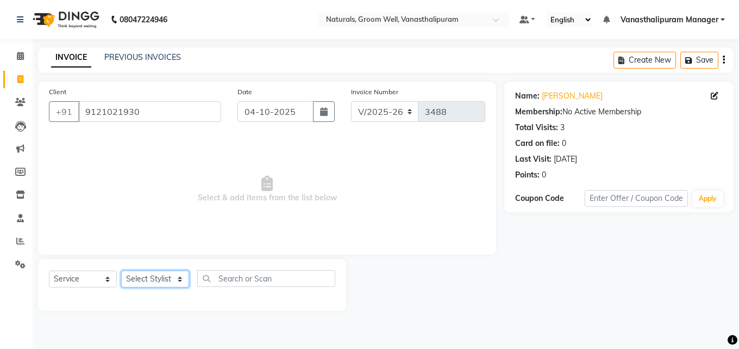
click at [159, 275] on select "Select Stylist [PERSON_NAME] kiran [PERSON_NAME] [PERSON_NAME] [PERSON_NAME] Va…" at bounding box center [155, 278] width 68 height 17
select select "90083"
click at [121, 270] on select "Select Stylist [PERSON_NAME] kiran [PERSON_NAME] [PERSON_NAME] [PERSON_NAME] Va…" at bounding box center [155, 278] width 68 height 17
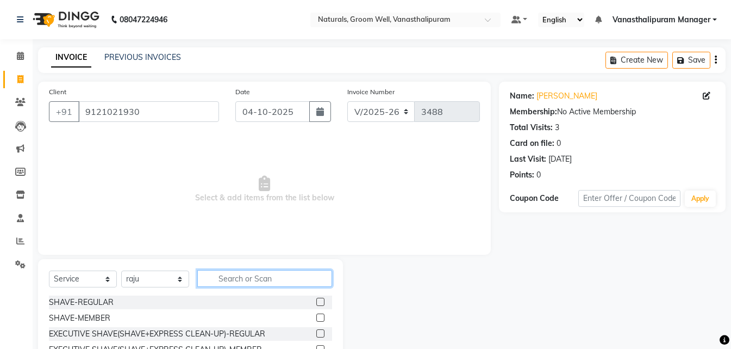
click at [276, 277] on input "text" at bounding box center [264, 278] width 135 height 17
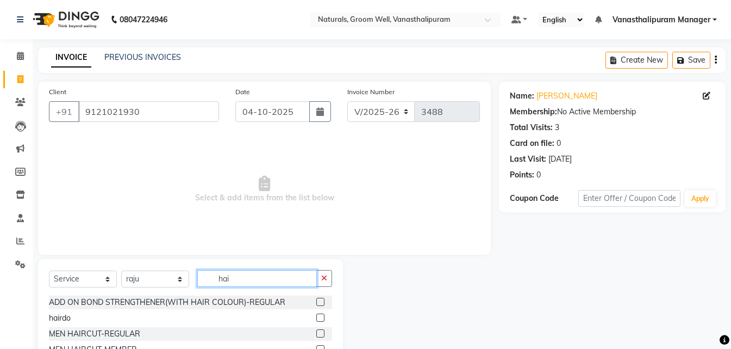
type input "hai"
click at [316, 331] on label at bounding box center [320, 333] width 8 height 8
click at [316, 331] on input "checkbox" at bounding box center [319, 333] width 7 height 7
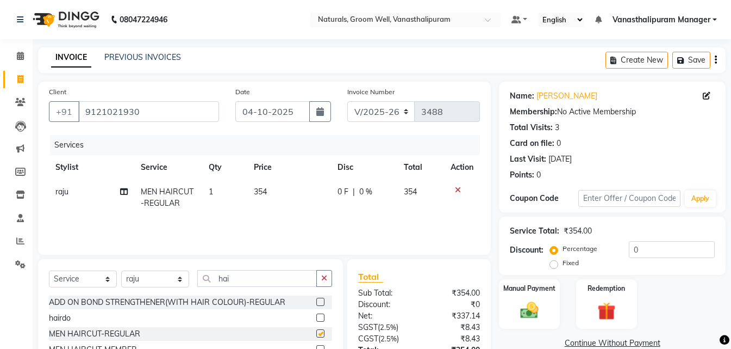
checkbox input "false"
click at [542, 312] on img at bounding box center [529, 310] width 30 height 22
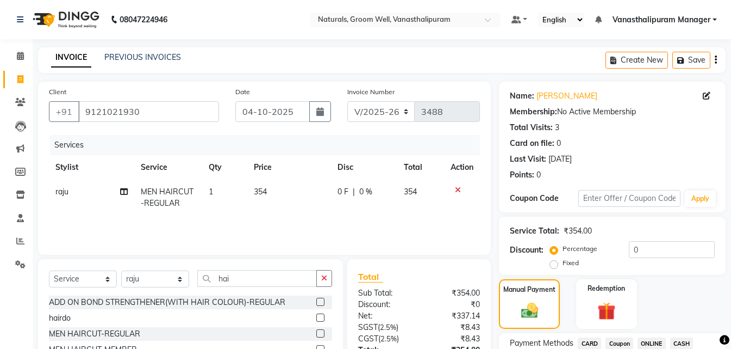
click at [658, 341] on span "ONLINE" at bounding box center [652, 343] width 28 height 13
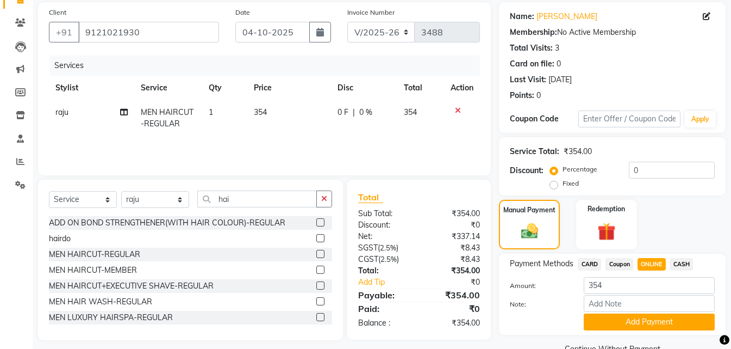
scroll to position [104, 0]
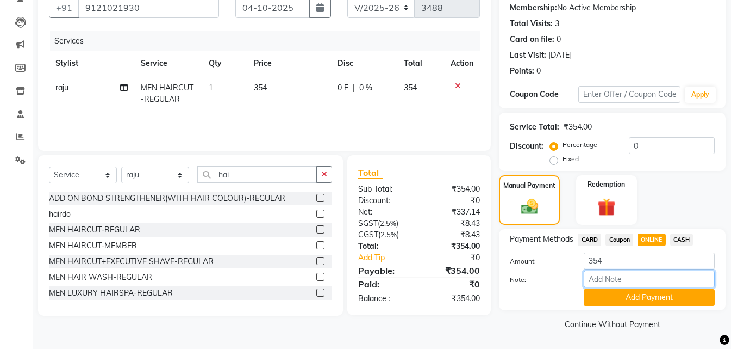
click at [652, 287] on input "Note:" at bounding box center [649, 278] width 131 height 17
click at [621, 302] on button "Add Payment" at bounding box center [649, 297] width 131 height 17
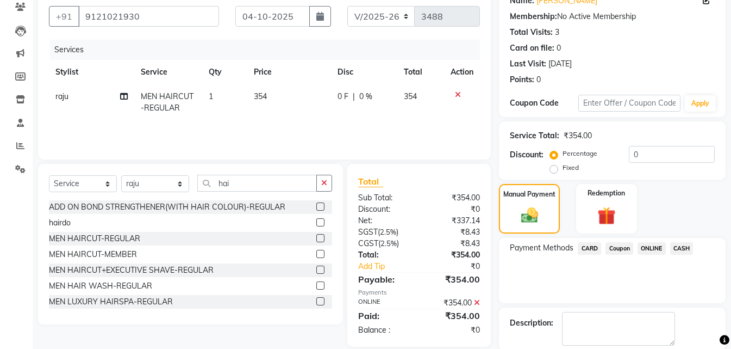
scroll to position [150, 0]
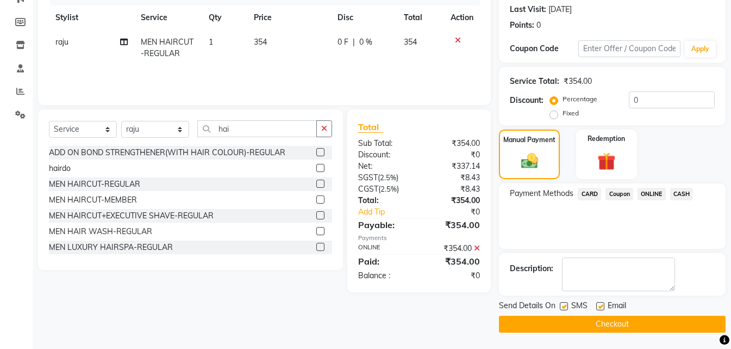
click at [627, 325] on button "Checkout" at bounding box center [612, 323] width 227 height 17
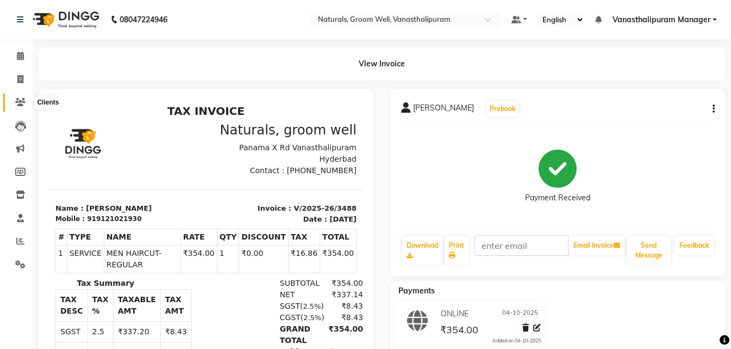
click at [17, 100] on icon at bounding box center [20, 102] width 10 height 8
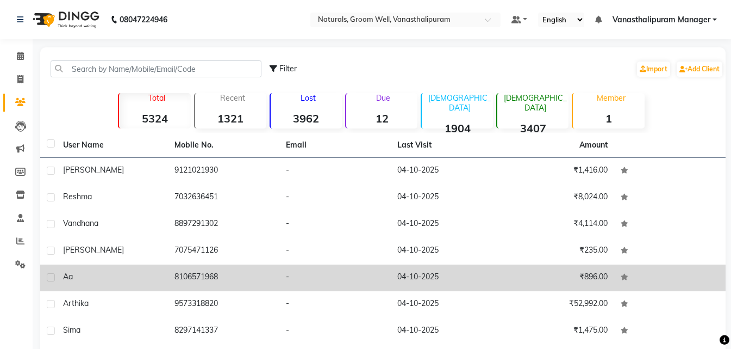
scroll to position [122, 0]
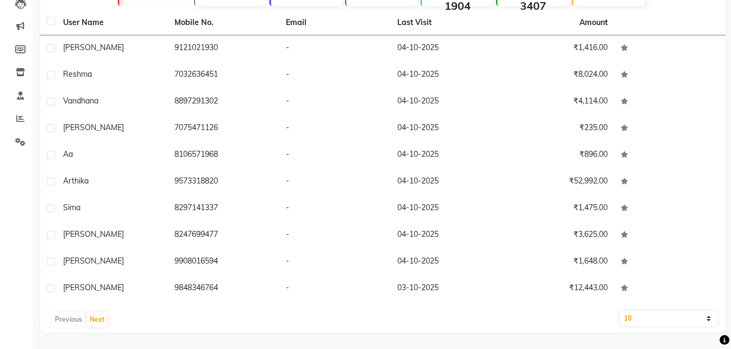
click at [100, 308] on div "User Name Mobile No. Email Last Visit Amount [PERSON_NAME] 9121021930 - [DATE] …" at bounding box center [383, 171] width 686 height 322
click at [100, 313] on button "Next" at bounding box center [97, 319] width 21 height 15
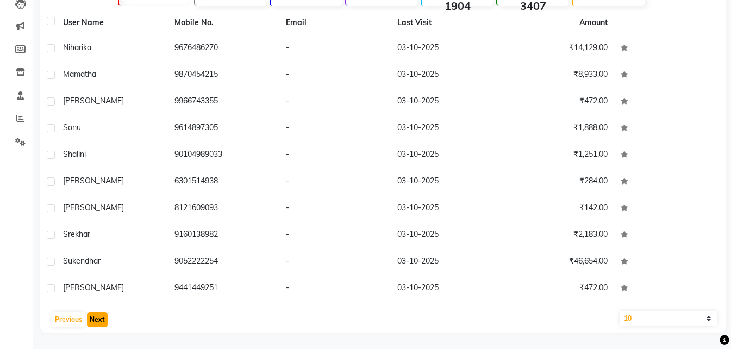
click at [104, 322] on button "Next" at bounding box center [97, 319] width 21 height 15
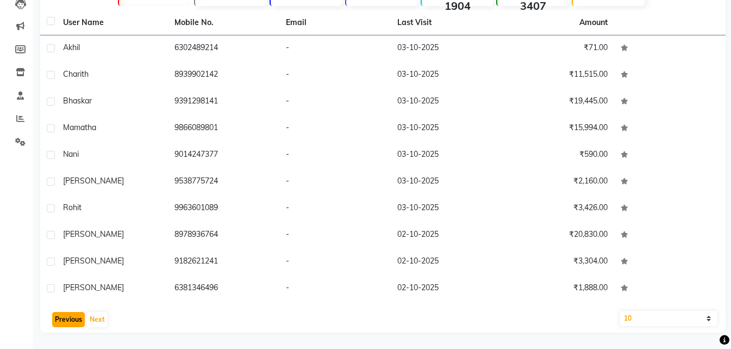
click at [64, 316] on button "Previous" at bounding box center [68, 319] width 33 height 15
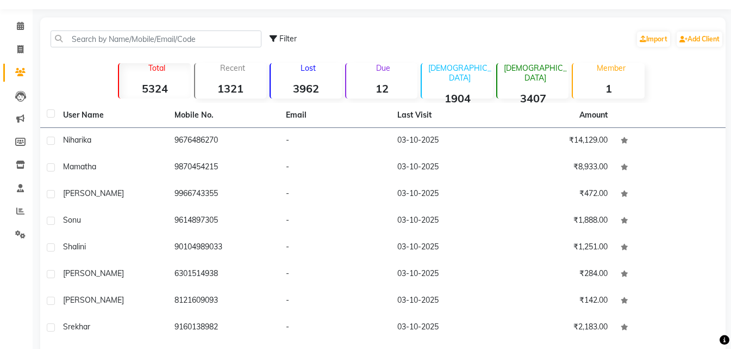
scroll to position [0, 0]
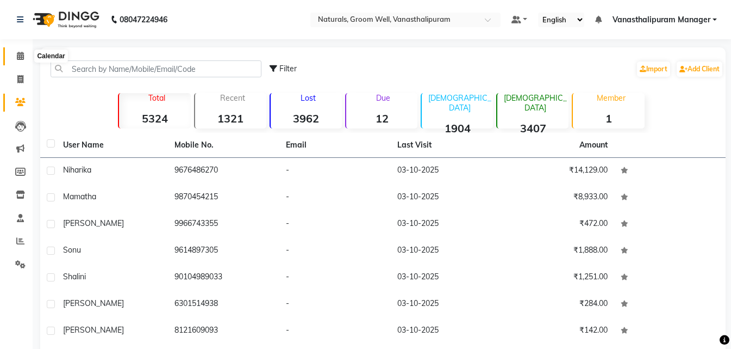
click at [25, 54] on span at bounding box center [20, 56] width 19 height 13
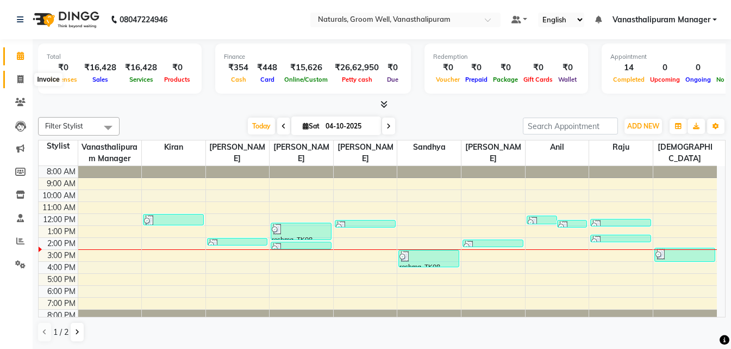
click at [16, 81] on span at bounding box center [20, 79] width 19 height 13
select select "service"
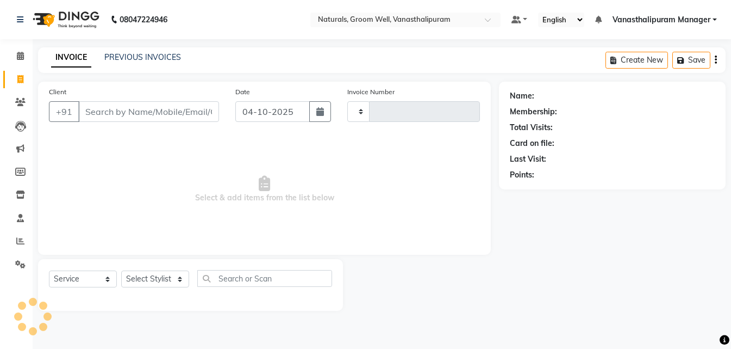
type input "3489"
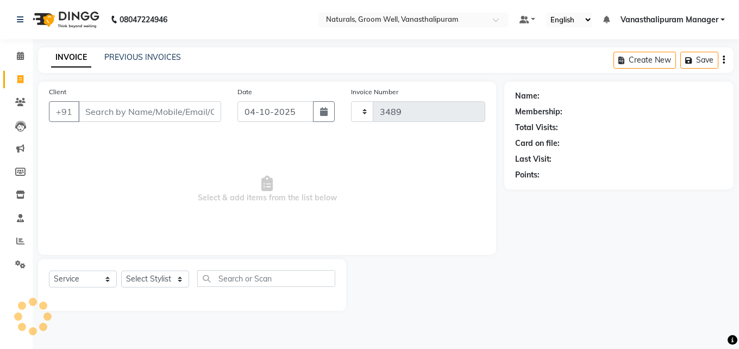
select select "5859"
click at [121, 65] on div "INVOICE PREVIOUS INVOICES Create New Save" at bounding box center [386, 60] width 696 height 26
click at [123, 60] on link "PREVIOUS INVOICES" at bounding box center [142, 57] width 77 height 10
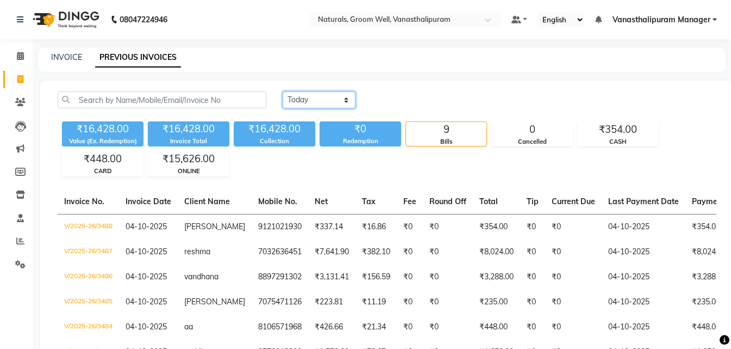
click at [334, 98] on select "[DATE] [DATE] Custom Range" at bounding box center [319, 99] width 73 height 17
click at [283, 91] on select "[DATE] [DATE] Custom Range" at bounding box center [319, 99] width 73 height 17
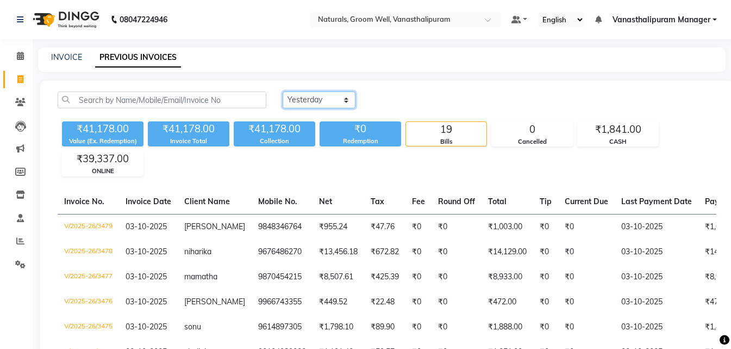
click at [312, 98] on select "[DATE] [DATE] Custom Range" at bounding box center [319, 99] width 73 height 17
select select "range"
click at [283, 91] on select "[DATE] [DATE] Custom Range" at bounding box center [319, 99] width 73 height 17
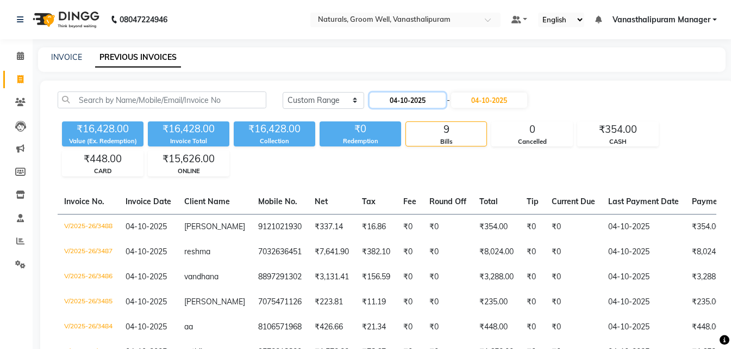
click at [405, 104] on input "04-10-2025" at bounding box center [408, 99] width 76 height 15
select select "10"
select select "2025"
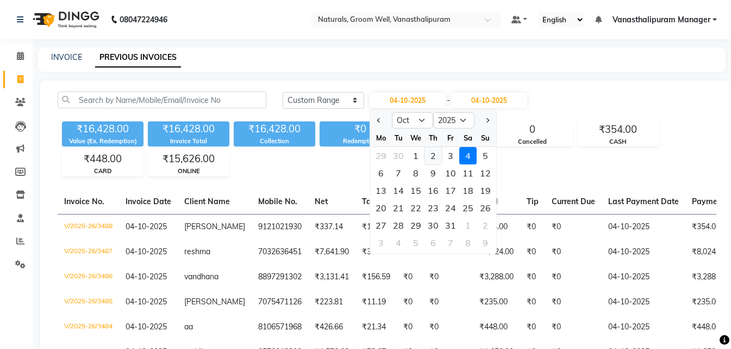
click at [431, 151] on div "2" at bounding box center [433, 155] width 17 height 17
type input "02-10-2025"
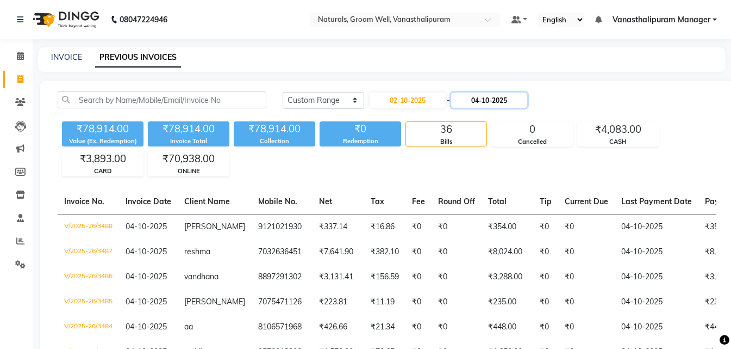
click at [501, 104] on input "04-10-2025" at bounding box center [489, 99] width 76 height 15
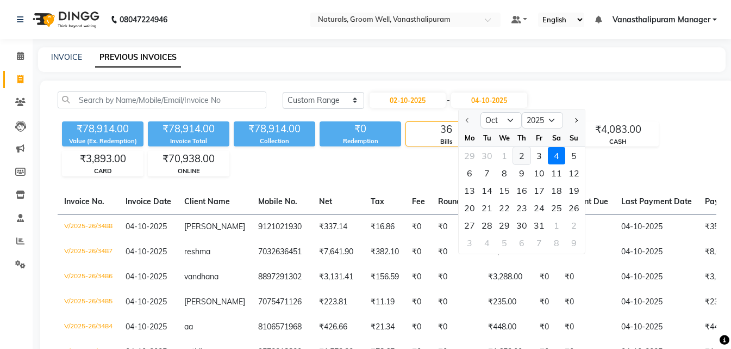
click at [528, 156] on div "2" at bounding box center [521, 155] width 17 height 17
type input "02-10-2025"
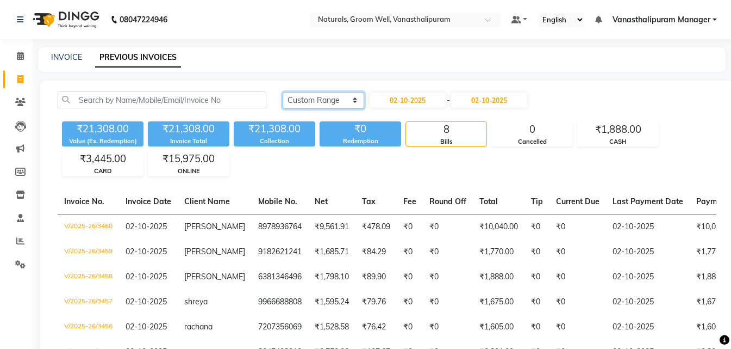
click at [321, 101] on select "[DATE] [DATE] Custom Range" at bounding box center [324, 100] width 82 height 17
select select "yesterday"
click at [283, 92] on select "[DATE] [DATE] Custom Range" at bounding box center [324, 100] width 82 height 17
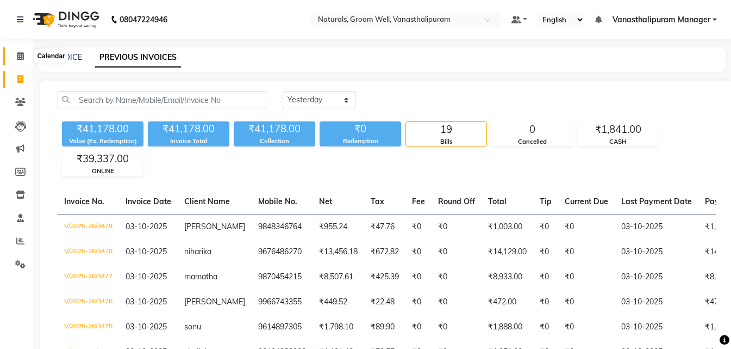
click at [18, 59] on icon at bounding box center [20, 56] width 7 height 8
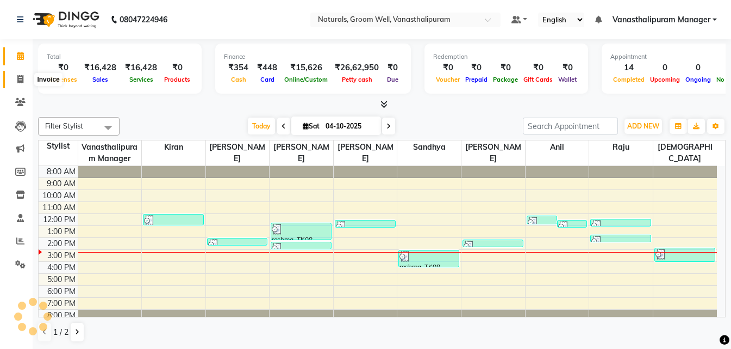
click at [20, 79] on icon at bounding box center [20, 79] width 6 height 8
select select "service"
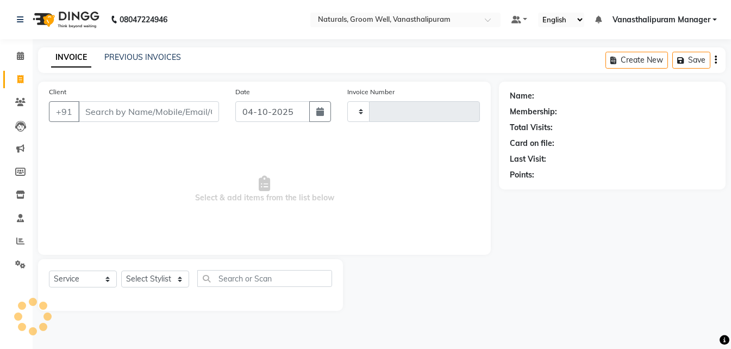
type input "3489"
select select "5859"
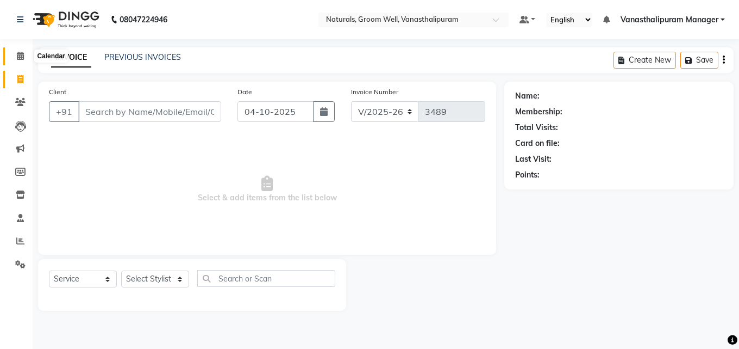
click at [16, 54] on span at bounding box center [20, 56] width 19 height 13
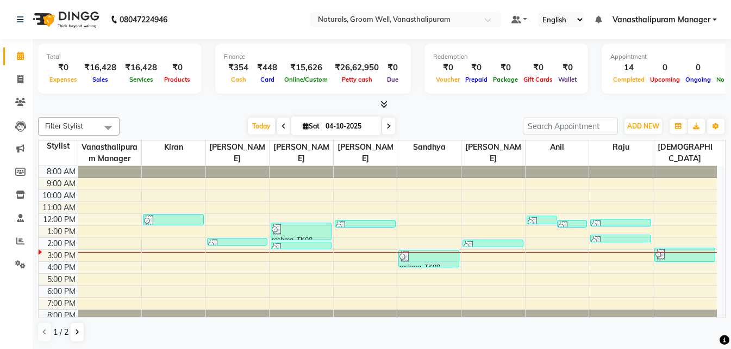
click at [381, 104] on icon at bounding box center [384, 104] width 7 height 8
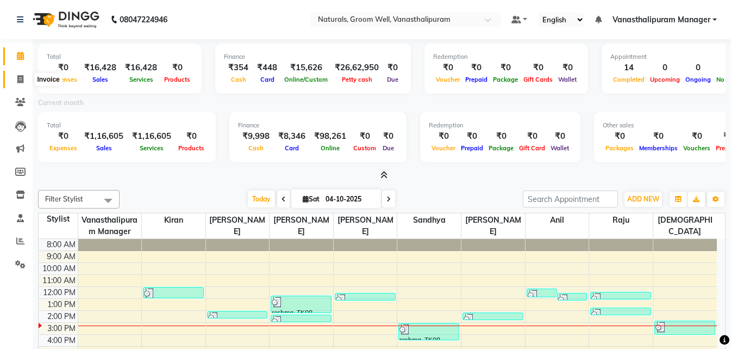
click at [15, 79] on span at bounding box center [20, 79] width 19 height 13
select select "service"
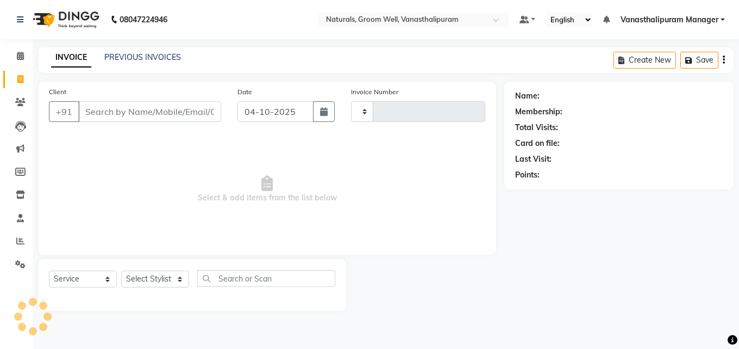
type input "3489"
select select "5859"
click at [163, 61] on link "PREVIOUS INVOICES" at bounding box center [142, 57] width 77 height 10
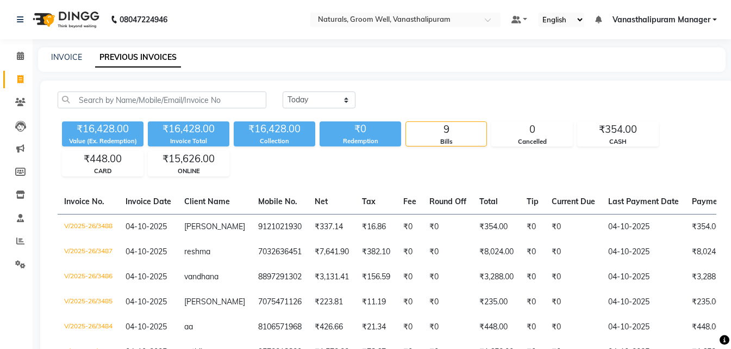
click at [109, 139] on div "Value (Ex. Redemption)" at bounding box center [103, 140] width 82 height 9
click at [13, 97] on span at bounding box center [20, 102] width 19 height 13
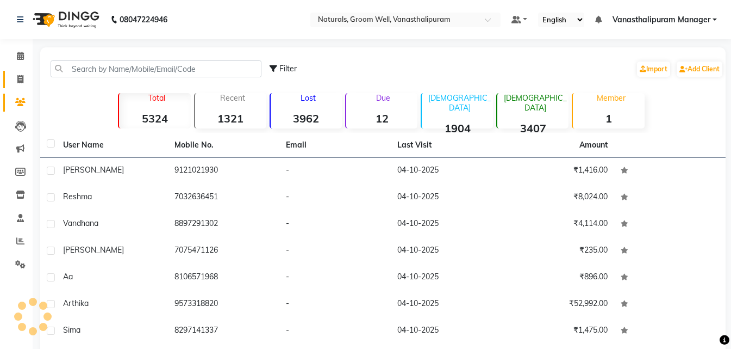
click at [25, 72] on link "Invoice" at bounding box center [16, 80] width 26 height 18
select select "5859"
select select "service"
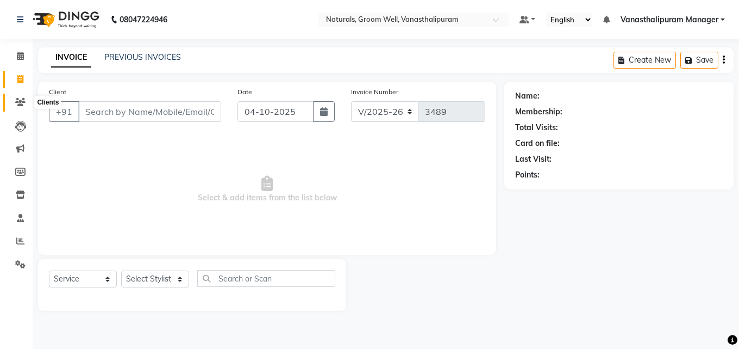
click at [20, 96] on link "Clients" at bounding box center [16, 103] width 26 height 18
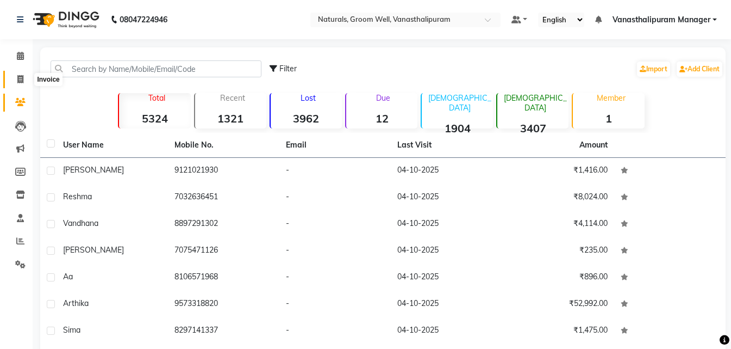
click at [18, 78] on icon at bounding box center [20, 79] width 6 height 8
select select "service"
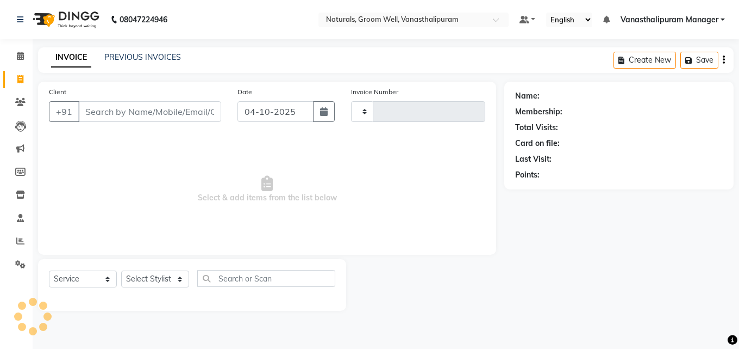
type input "3489"
select select "5859"
click at [101, 106] on input "Client" at bounding box center [149, 111] width 143 height 21
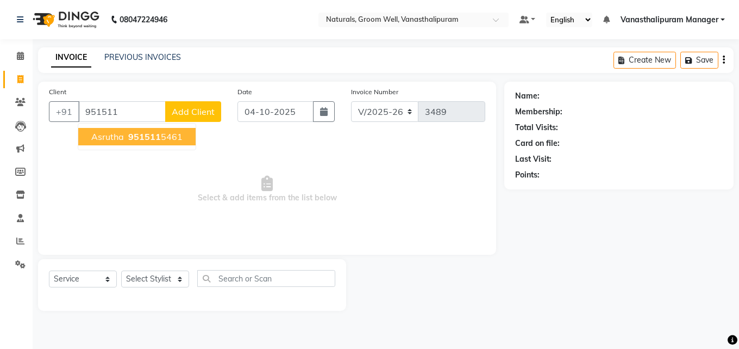
click at [114, 136] on span "asrutha" at bounding box center [107, 136] width 33 height 11
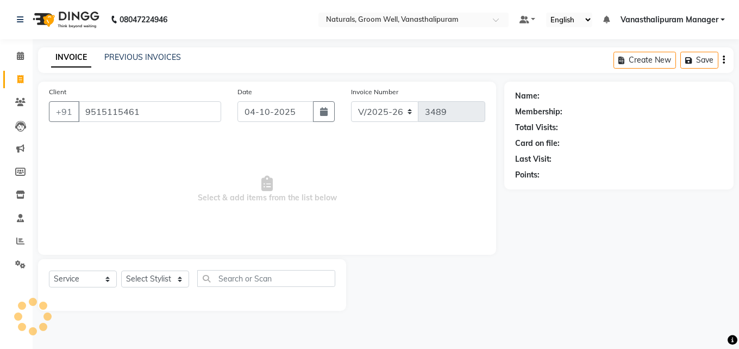
type input "9515115461"
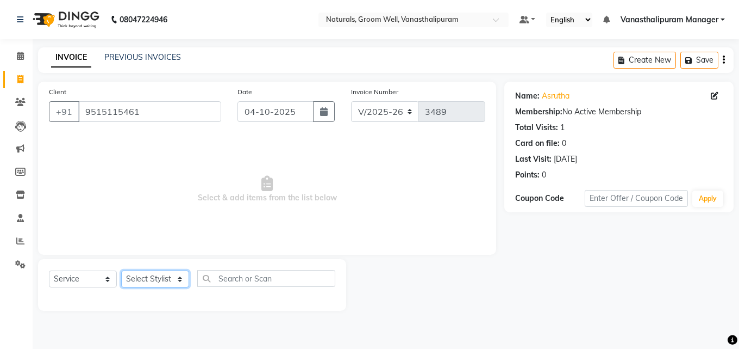
click at [150, 272] on select "Select Stylist [PERSON_NAME] kiran [PERSON_NAME] [PERSON_NAME] [PERSON_NAME] Va…" at bounding box center [155, 278] width 68 height 17
select select "85609"
click at [121, 270] on select "Select Stylist [PERSON_NAME] kiran [PERSON_NAME] [PERSON_NAME] [PERSON_NAME] Va…" at bounding box center [155, 278] width 68 height 17
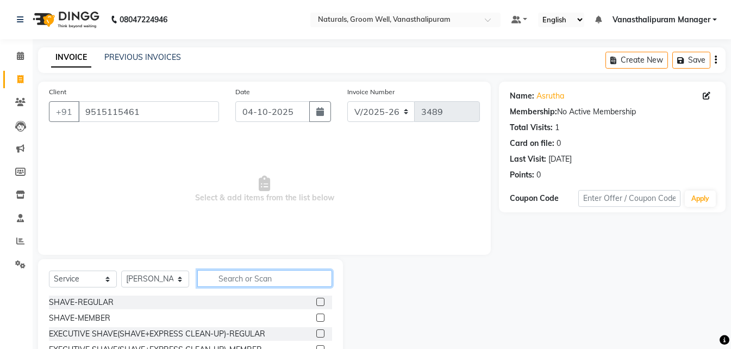
click at [230, 274] on input "text" at bounding box center [264, 278] width 135 height 17
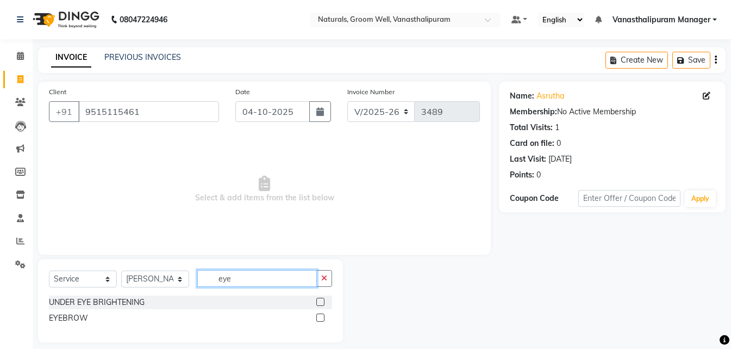
type input "eye"
click at [322, 318] on div at bounding box center [324, 318] width 16 height 14
click at [319, 318] on label at bounding box center [320, 317] width 8 height 8
click at [319, 318] on input "checkbox" at bounding box center [319, 317] width 7 height 7
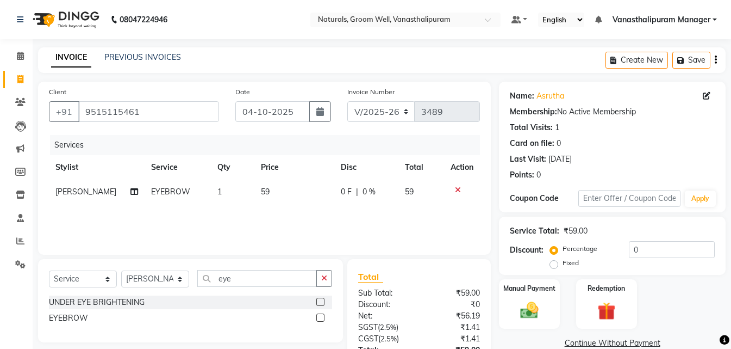
checkbox input "false"
click at [291, 200] on td "59" at bounding box center [294, 191] width 80 height 24
select select "85609"
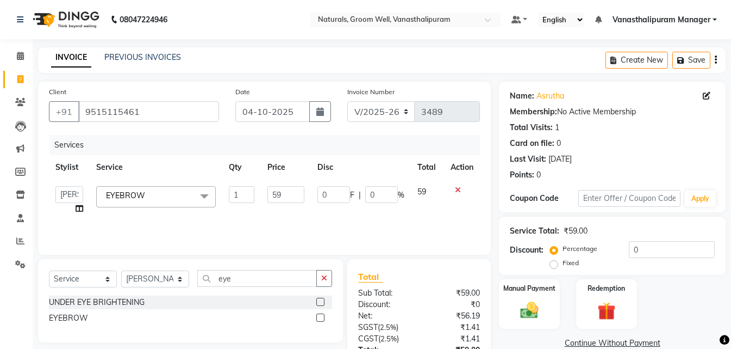
click at [291, 200] on input "59" at bounding box center [285, 194] width 37 height 17
type input "5"
type input "70"
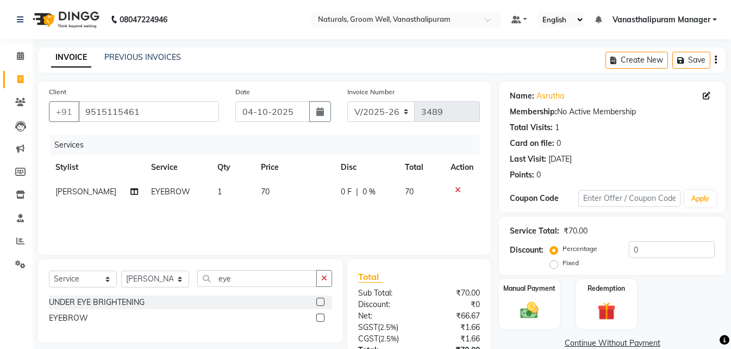
click at [378, 48] on div "INVOICE PREVIOUS INVOICES Create New Save" at bounding box center [382, 60] width 688 height 26
click at [519, 305] on img at bounding box center [529, 310] width 30 height 22
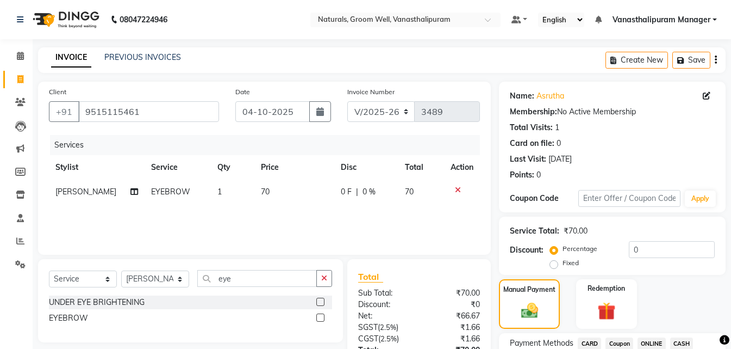
click at [658, 340] on span "ONLINE" at bounding box center [652, 343] width 28 height 13
click at [667, 342] on div "CASH" at bounding box center [680, 344] width 28 height 15
click at [674, 341] on span "CASH" at bounding box center [681, 343] width 23 height 13
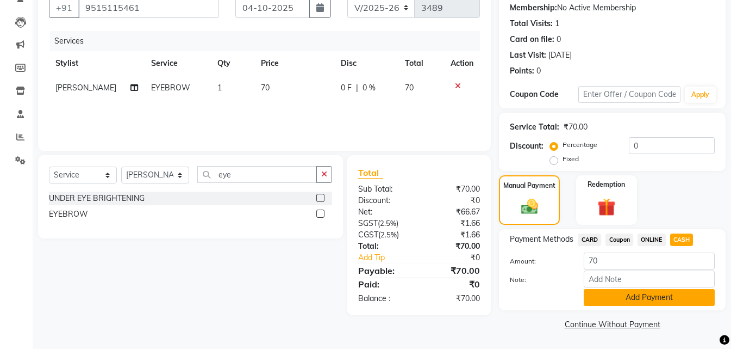
click at [686, 298] on button "Add Payment" at bounding box center [649, 297] width 131 height 17
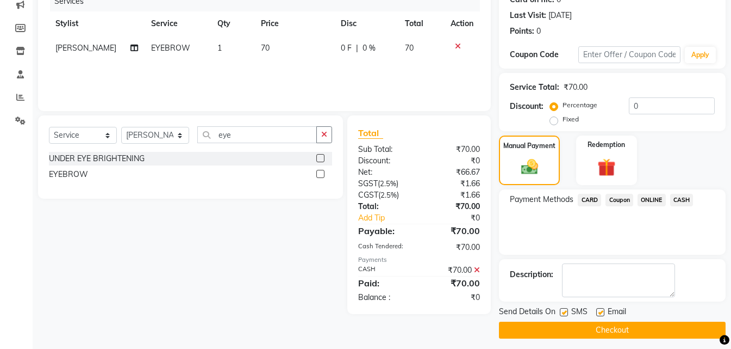
scroll to position [150, 0]
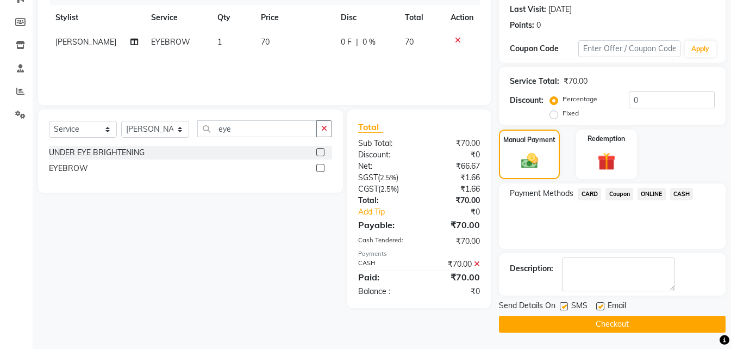
drag, startPoint x: 690, startPoint y: 319, endPoint x: 677, endPoint y: 307, distance: 17.8
click at [680, 310] on div "Send Details On SMS Email Checkout" at bounding box center [612, 316] width 227 height 33
drag, startPoint x: 679, startPoint y: 307, endPoint x: 679, endPoint y: 318, distance: 11.4
click at [679, 312] on div "Send Details On SMS Email" at bounding box center [612, 307] width 227 height 14
drag, startPoint x: 679, startPoint y: 318, endPoint x: 685, endPoint y: 312, distance: 8.5
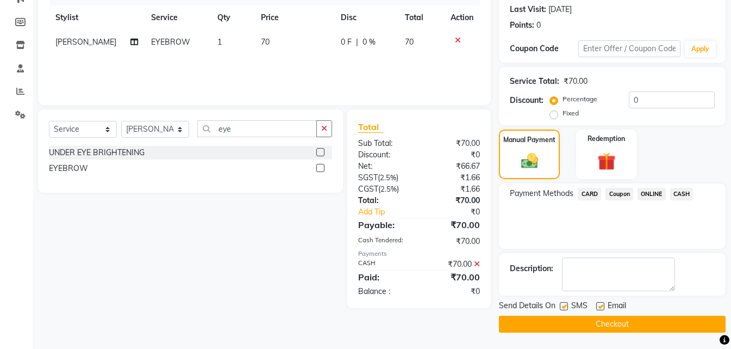
click at [680, 318] on button "Checkout" at bounding box center [612, 323] width 227 height 17
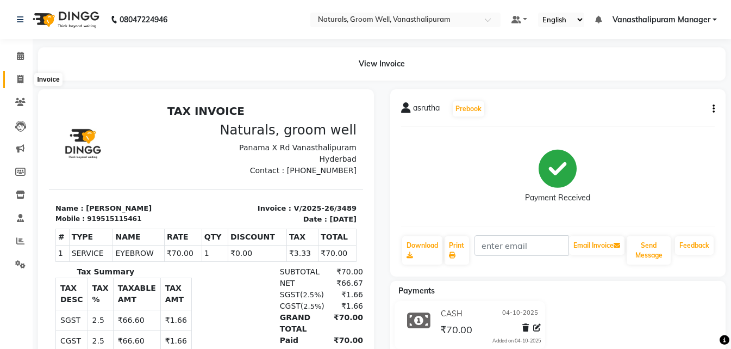
click at [18, 75] on icon at bounding box center [20, 79] width 6 height 8
select select "service"
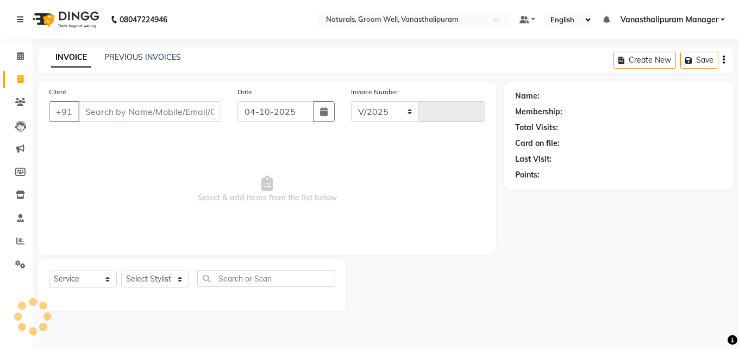
select select "5859"
type input "3490"
click at [151, 277] on select "Select Stylist [PERSON_NAME] kiran [PERSON_NAME] [PERSON_NAME] [PERSON_NAME] Va…" at bounding box center [155, 278] width 68 height 17
select select "93430"
click at [121, 270] on select "Select Stylist [PERSON_NAME] kiran [PERSON_NAME] [PERSON_NAME] [PERSON_NAME] Va…" at bounding box center [155, 278] width 68 height 17
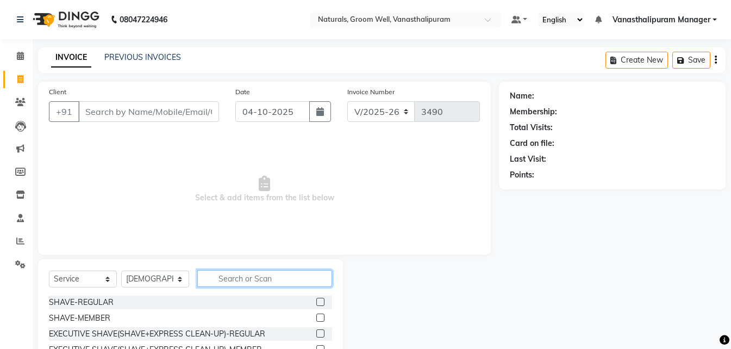
click at [238, 272] on input "text" at bounding box center [264, 278] width 135 height 17
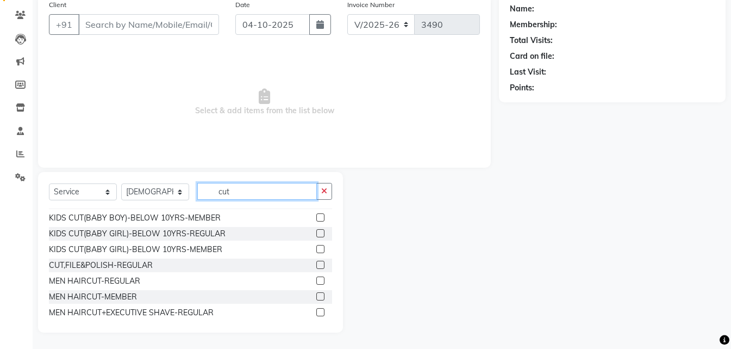
scroll to position [65, 0]
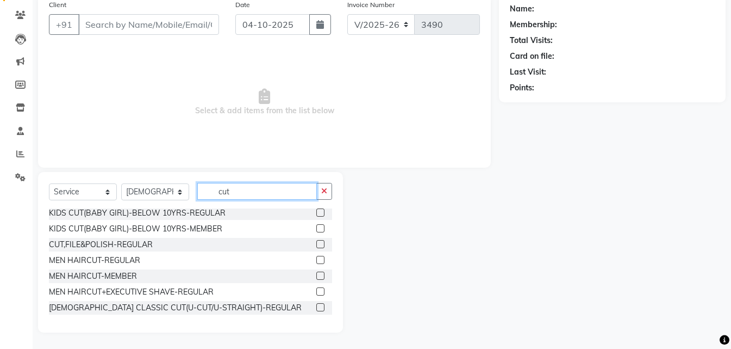
type input "cut"
click at [316, 306] on label at bounding box center [320, 307] width 8 height 8
click at [316, 306] on input "checkbox" at bounding box center [319, 307] width 7 height 7
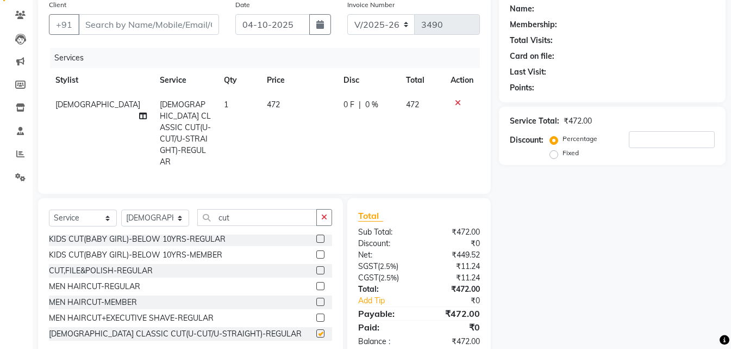
checkbox input "false"
click at [157, 209] on select "Select Stylist [PERSON_NAME] kiran [PERSON_NAME] [PERSON_NAME] [PERSON_NAME] Va…" at bounding box center [155, 217] width 68 height 17
select select "88019"
click at [121, 209] on select "Select Stylist [PERSON_NAME] kiran [PERSON_NAME] [PERSON_NAME] [PERSON_NAME] Va…" at bounding box center [155, 217] width 68 height 17
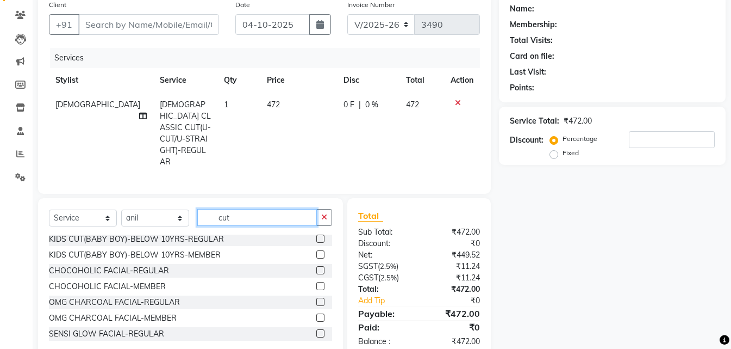
click at [275, 209] on input "cut" at bounding box center [257, 217] width 120 height 17
type input "cut"
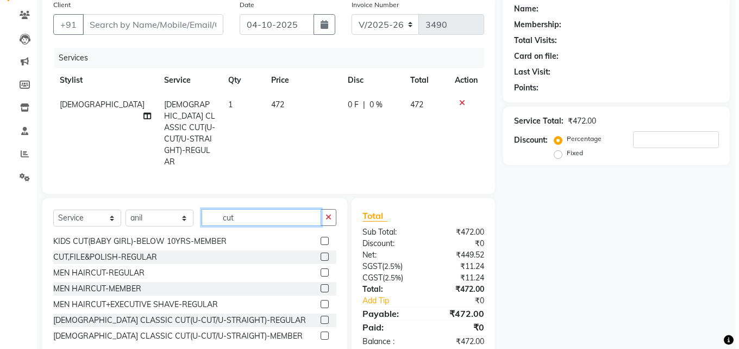
scroll to position [99, 0]
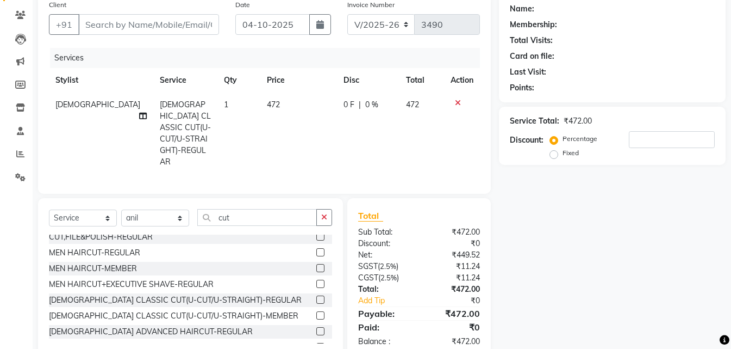
click at [316, 295] on label at bounding box center [320, 299] width 8 height 8
click at [316, 296] on input "checkbox" at bounding box center [319, 299] width 7 height 7
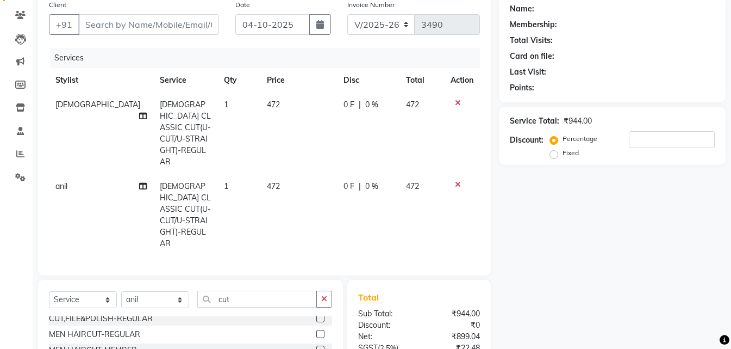
checkbox input "false"
click at [276, 113] on td "472" at bounding box center [298, 133] width 77 height 82
select select "93430"
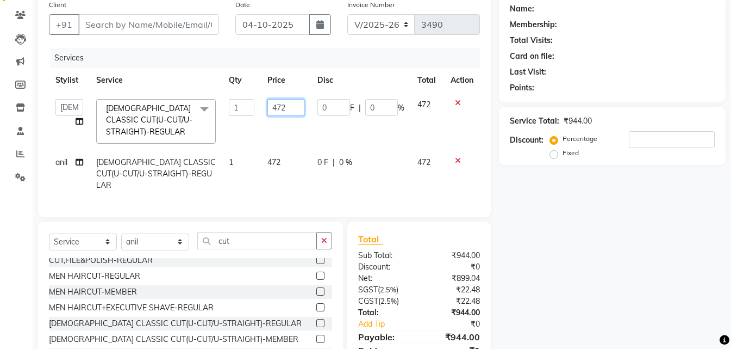
click at [276, 113] on input "472" at bounding box center [285, 107] width 37 height 17
type input "590"
click at [294, 169] on td "472" at bounding box center [286, 173] width 50 height 47
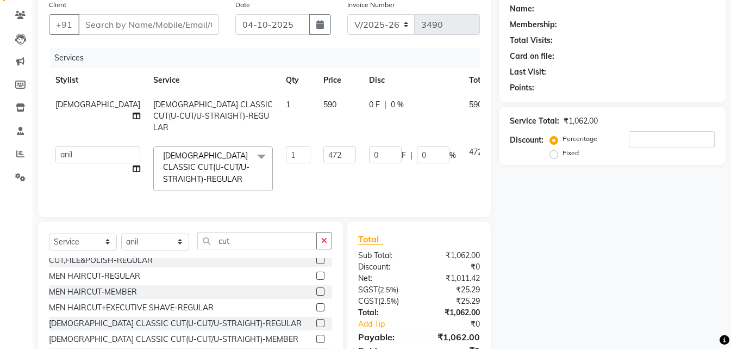
click at [317, 159] on td "472" at bounding box center [340, 169] width 46 height 58
click at [323, 146] on input "472" at bounding box center [339, 154] width 33 height 17
type input "4"
type input "590"
click at [175, 17] on input "Client" at bounding box center [148, 24] width 141 height 21
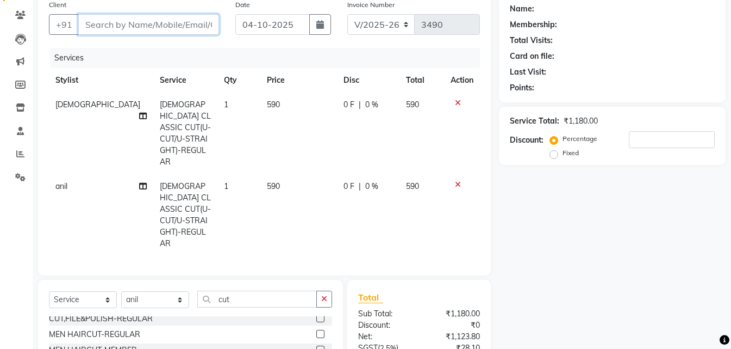
type input "9"
type input "0"
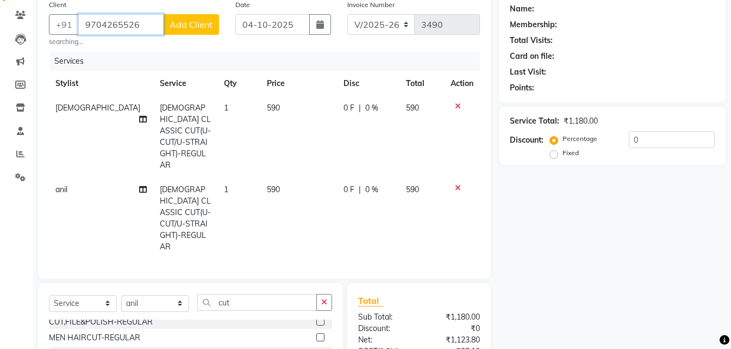
type input "9704265526"
click at [180, 20] on span "Add Client" at bounding box center [191, 24] width 43 height 11
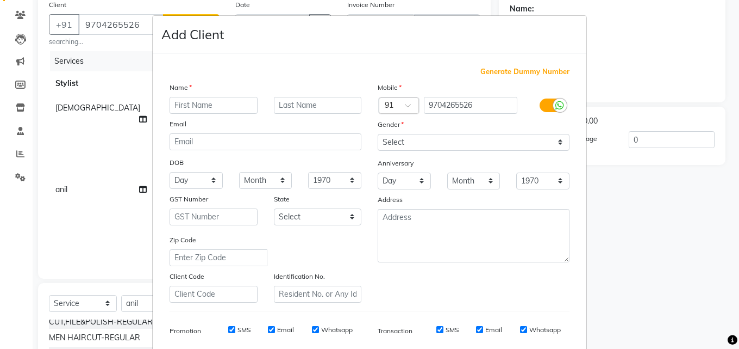
click at [202, 107] on input "text" at bounding box center [214, 105] width 88 height 17
type input "[PERSON_NAME]"
click at [421, 151] on div "Mobile Country Code × 91 9704265526 Gender Select [DEMOGRAPHIC_DATA] [DEMOGRAPH…" at bounding box center [474, 192] width 208 height 221
select select "[DEMOGRAPHIC_DATA]"
click at [378, 134] on select "Select [DEMOGRAPHIC_DATA] [DEMOGRAPHIC_DATA] Other Prefer Not To Say" at bounding box center [474, 142] width 192 height 17
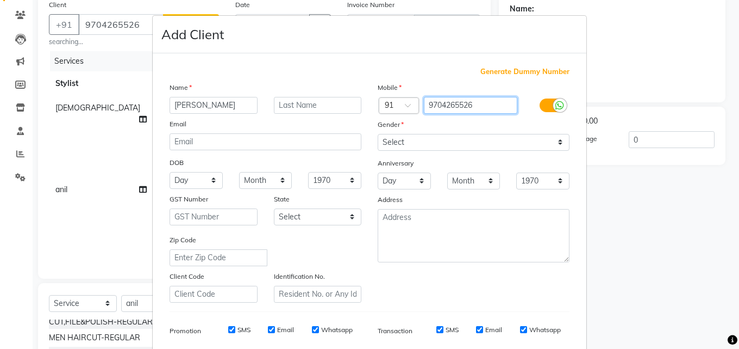
click at [450, 103] on input "9704265526" at bounding box center [471, 105] width 94 height 17
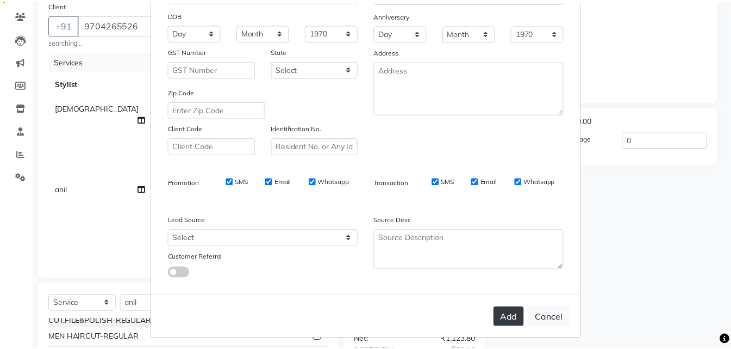
scroll to position [153, 0]
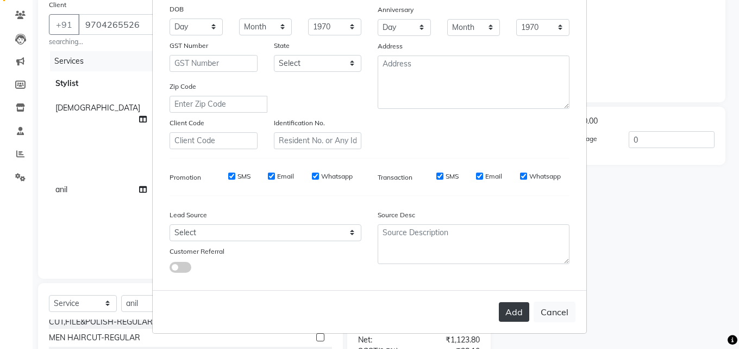
click at [502, 315] on button "Add" at bounding box center [514, 312] width 30 height 20
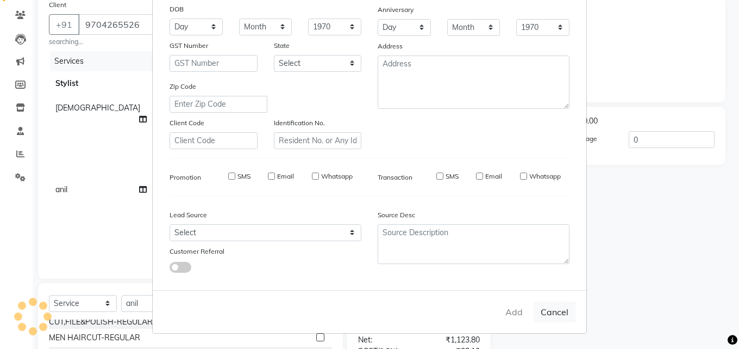
select select
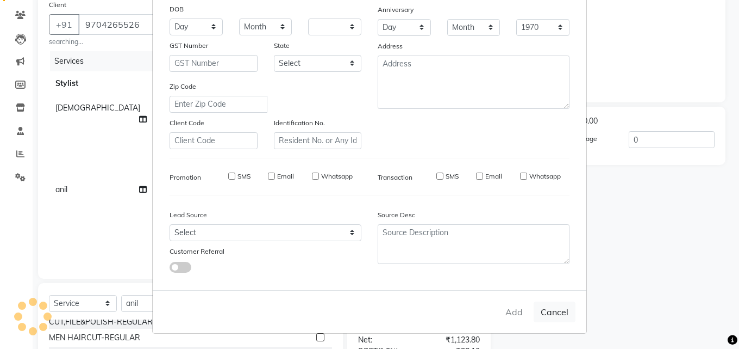
select select
checkbox input "false"
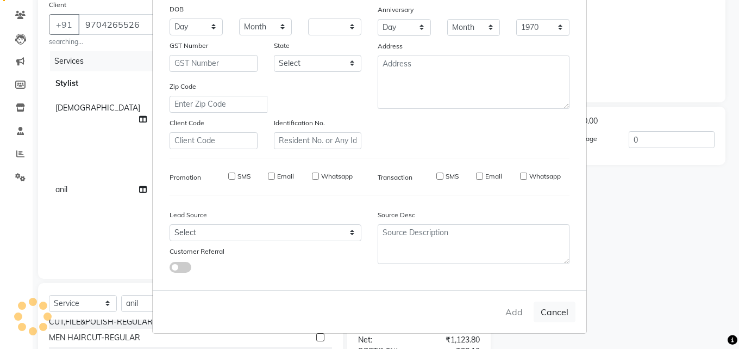
checkbox input "false"
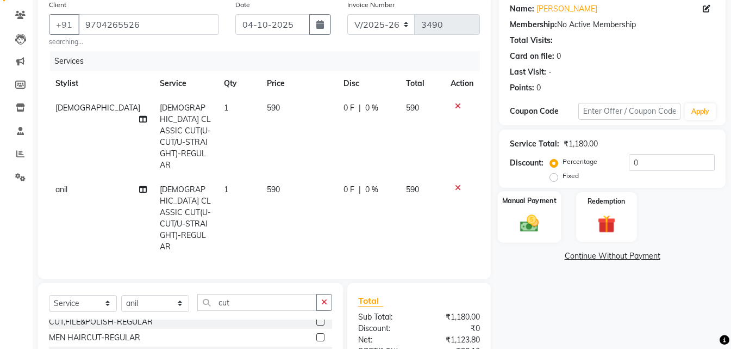
click at [511, 214] on div "Manual Payment" at bounding box center [529, 217] width 63 height 52
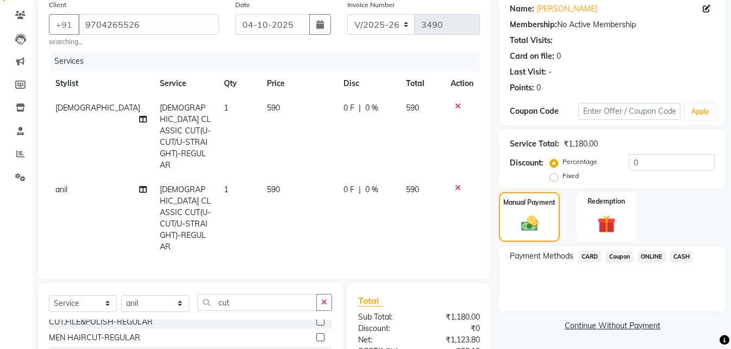
click at [677, 254] on span "CASH" at bounding box center [681, 256] width 23 height 13
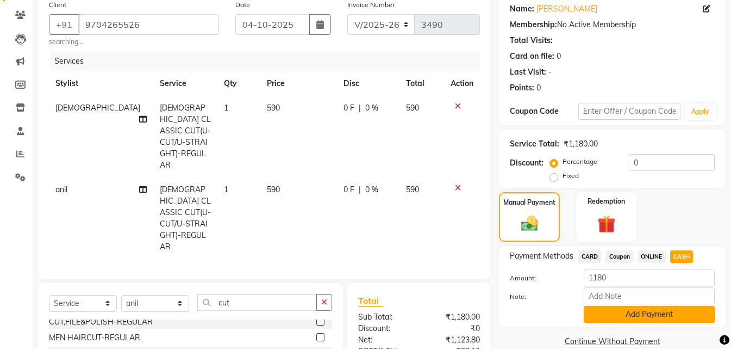
click at [659, 316] on button "Add Payment" at bounding box center [649, 314] width 131 height 17
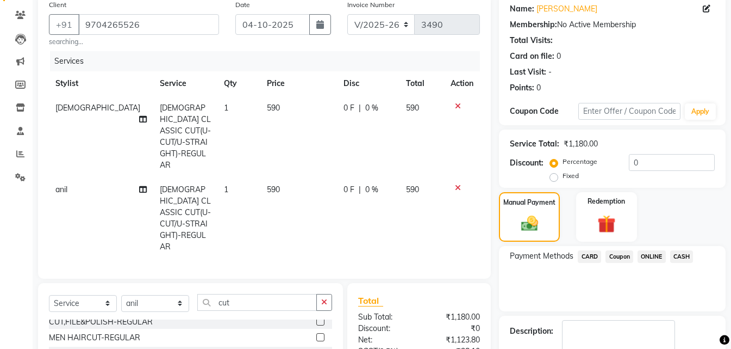
scroll to position [141, 0]
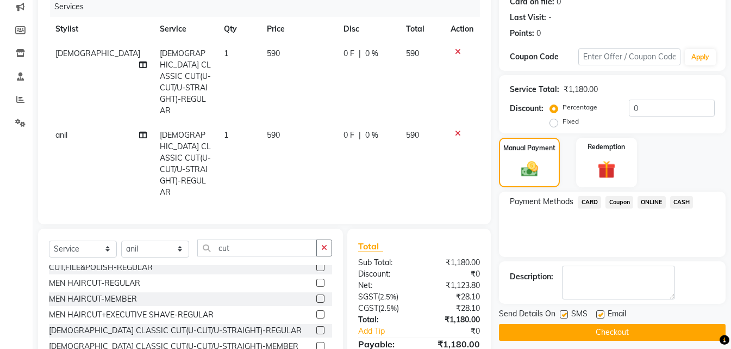
click at [656, 332] on button "Checkout" at bounding box center [612, 331] width 227 height 17
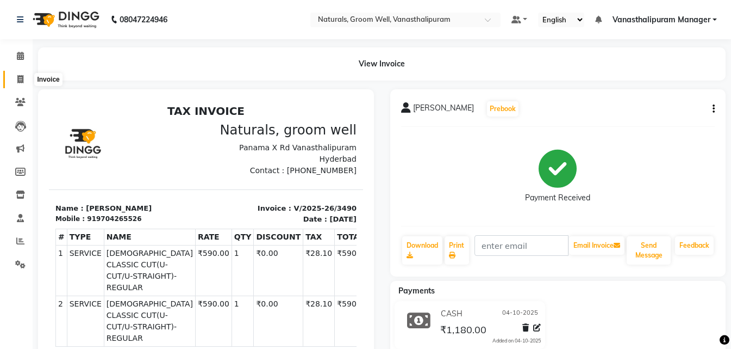
click at [13, 83] on span at bounding box center [20, 79] width 19 height 13
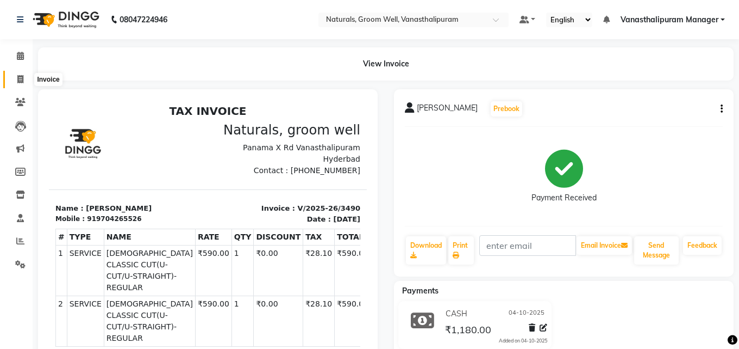
select select "service"
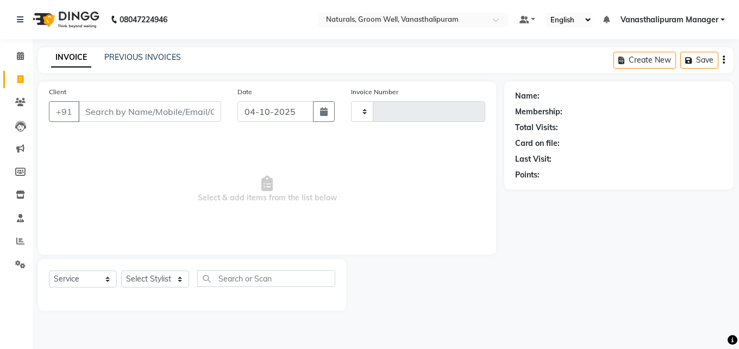
type input "3491"
select select "5859"
click at [169, 278] on select "Select Stylist" at bounding box center [155, 278] width 68 height 17
select select "84994"
click at [121, 270] on select "Select Stylist [PERSON_NAME] kiran [PERSON_NAME] [PERSON_NAME] [PERSON_NAME] Va…" at bounding box center [155, 278] width 68 height 17
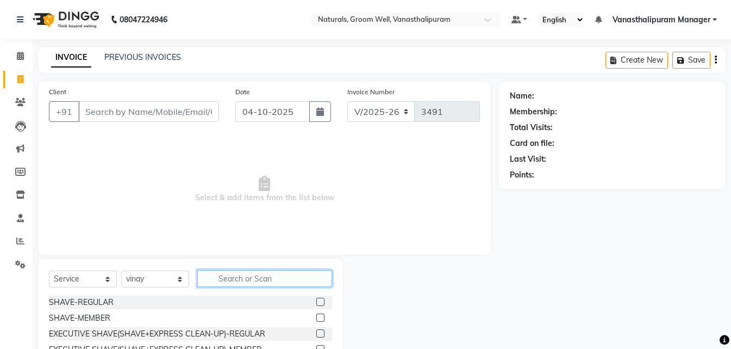
drag, startPoint x: 252, startPoint y: 280, endPoint x: 246, endPoint y: 279, distance: 6.0
click at [249, 280] on input "text" at bounding box center [264, 278] width 135 height 17
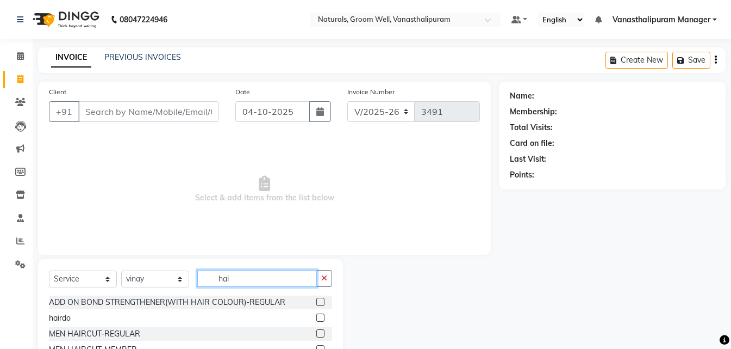
type input "hai"
click at [313, 343] on div "ADD ON BOND STRENGTHENER(WITH HAIR COLOUR)-REGULAR hairdo MEN HAIRCUT-REGULAR M…" at bounding box center [190, 349] width 283 height 109
click at [316, 343] on div at bounding box center [324, 350] width 16 height 14
click at [316, 345] on label at bounding box center [320, 349] width 8 height 8
click at [316, 346] on input "checkbox" at bounding box center [319, 349] width 7 height 7
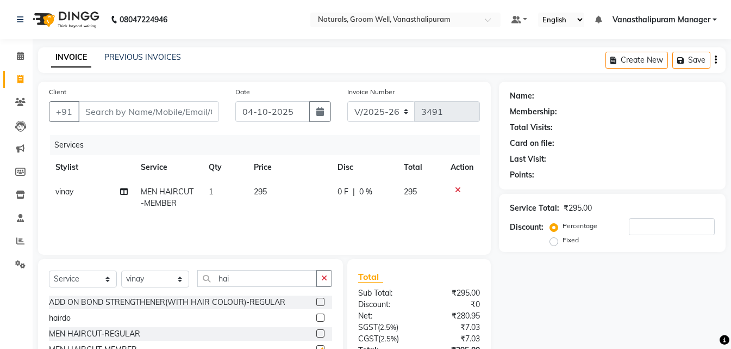
checkbox input "false"
drag, startPoint x: 194, startPoint y: 109, endPoint x: 182, endPoint y: 127, distance: 21.6
click at [185, 122] on div "Client +91" at bounding box center [134, 108] width 186 height 45
type input "8"
type input "0"
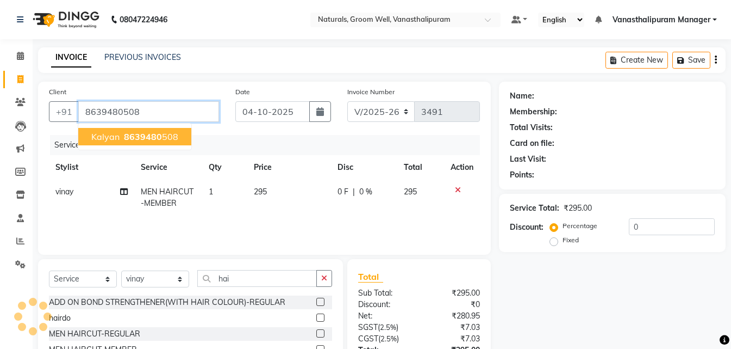
type input "8639480508"
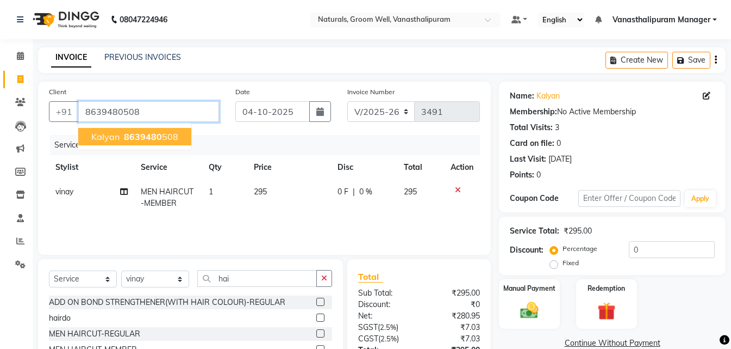
click at [172, 110] on input "8639480508" at bounding box center [148, 111] width 141 height 21
click at [173, 111] on input "8639480508" at bounding box center [148, 111] width 141 height 21
drag, startPoint x: 539, startPoint y: 304, endPoint x: 584, endPoint y: 319, distance: 47.5
click at [539, 304] on img at bounding box center [529, 310] width 30 height 22
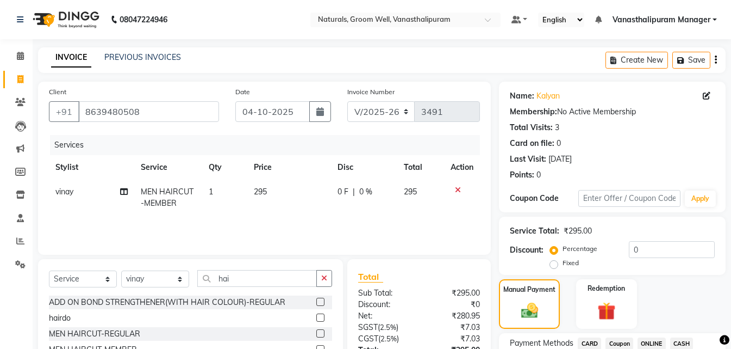
drag, startPoint x: 648, startPoint y: 343, endPoint x: 652, endPoint y: 240, distance: 102.8
click at [648, 342] on span "ONLINE" at bounding box center [652, 343] width 28 height 13
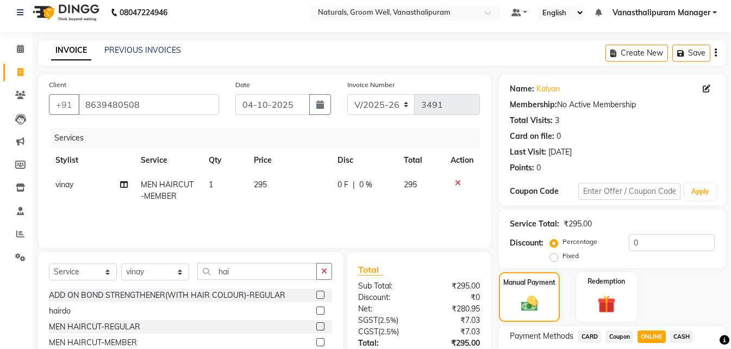
scroll to position [54, 0]
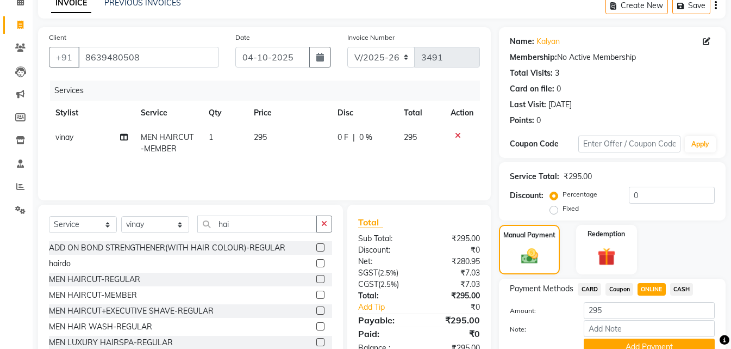
click at [645, 340] on button "Add Payment" at bounding box center [649, 346] width 131 height 17
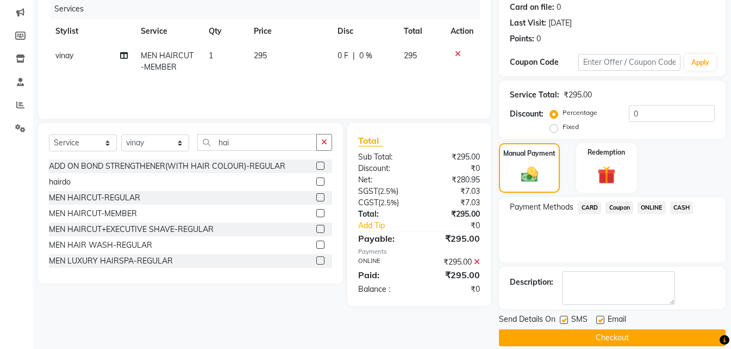
scroll to position [150, 0]
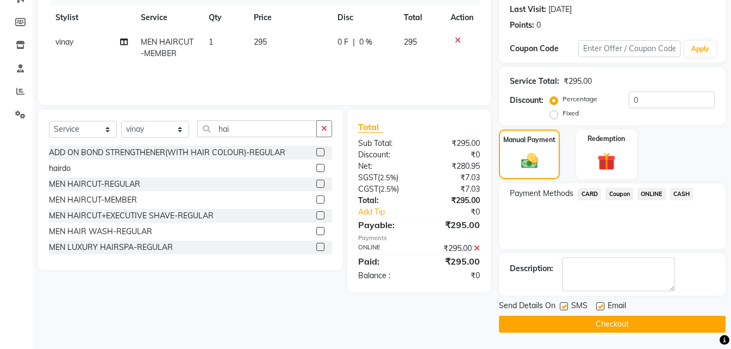
click at [649, 321] on button "Checkout" at bounding box center [612, 323] width 227 height 17
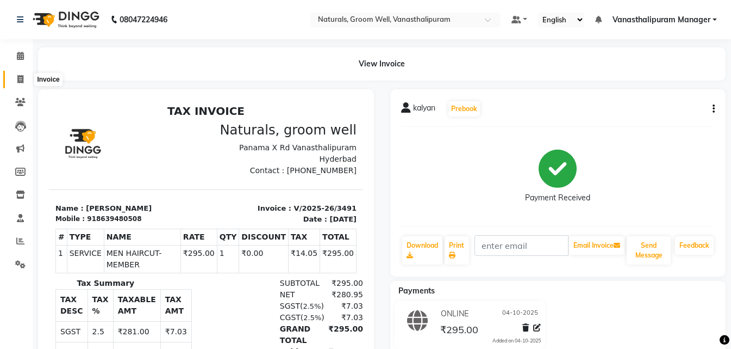
click at [23, 74] on span at bounding box center [20, 79] width 19 height 13
select select "service"
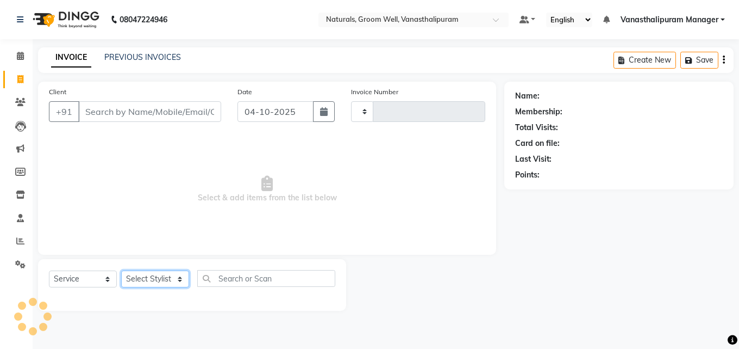
click at [171, 278] on select "Select Stylist" at bounding box center [155, 278] width 68 height 17
type input "3492"
select select "5859"
select select "85609"
click at [121, 270] on select "Select Stylist [PERSON_NAME] kiran [PERSON_NAME] [PERSON_NAME] [PERSON_NAME] Va…" at bounding box center [155, 278] width 68 height 17
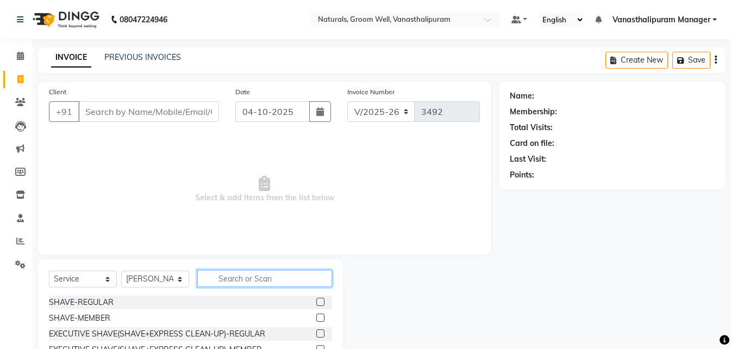
click at [250, 273] on input "text" at bounding box center [264, 278] width 135 height 17
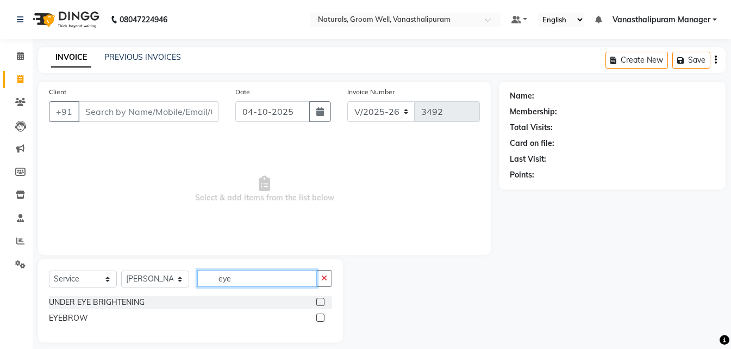
type input "eye"
click at [321, 318] on label at bounding box center [320, 317] width 8 height 8
click at [321, 318] on input "checkbox" at bounding box center [319, 317] width 7 height 7
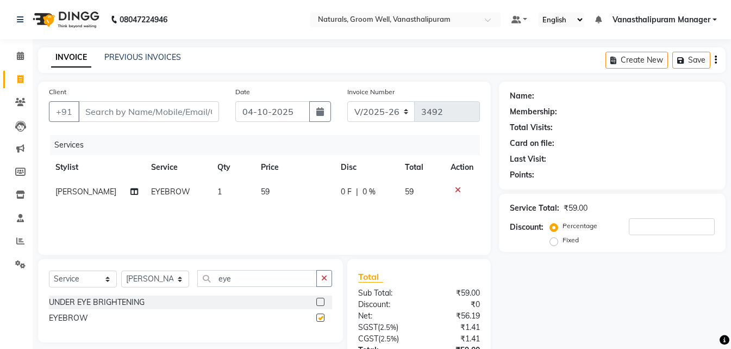
checkbox input "false"
click at [272, 190] on td "59" at bounding box center [294, 191] width 80 height 24
select select "85609"
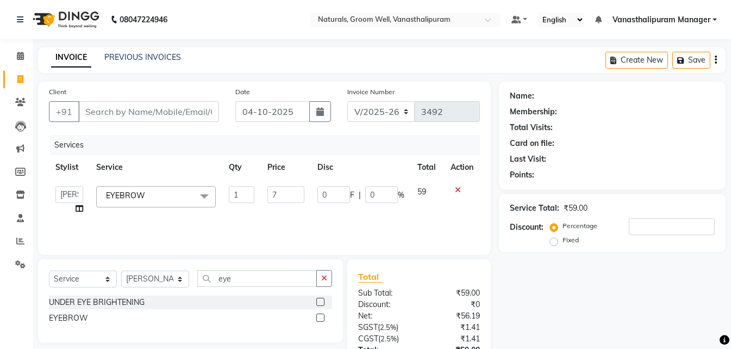
type input "71"
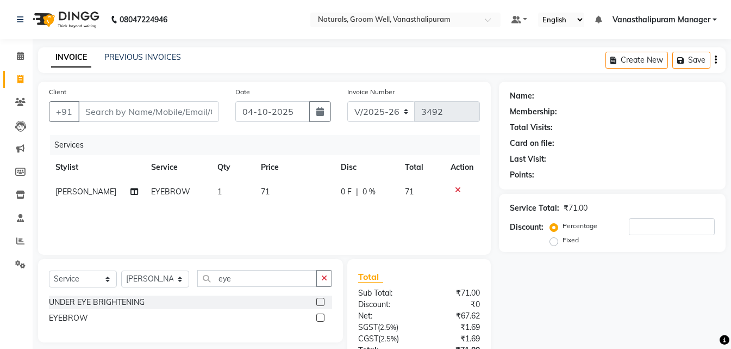
click at [241, 198] on td "1" at bounding box center [233, 191] width 44 height 24
select select "85609"
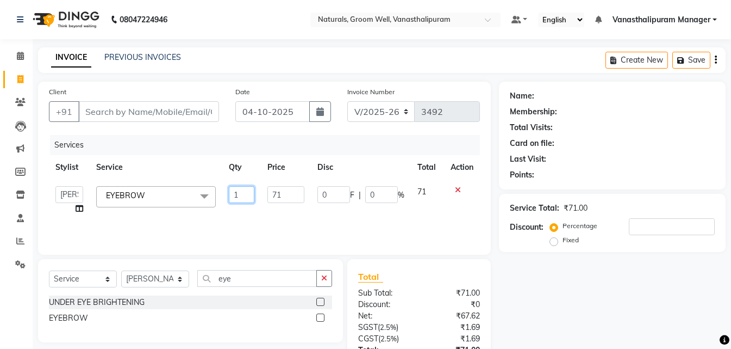
click at [242, 198] on input "1" at bounding box center [242, 194] width 26 height 17
type input "3"
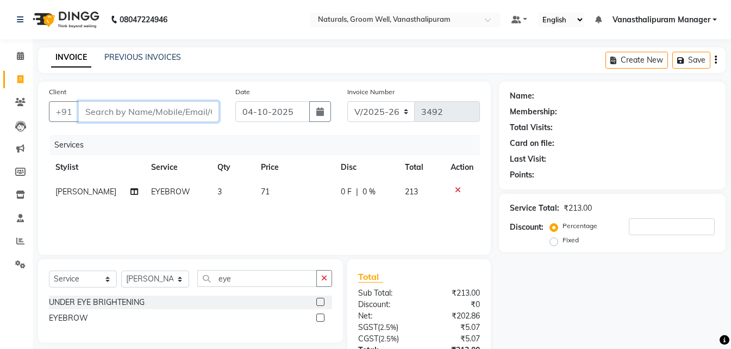
drag, startPoint x: 161, startPoint y: 110, endPoint x: 160, endPoint y: 116, distance: 5.5
click at [161, 115] on input "Client" at bounding box center [148, 111] width 141 height 21
type input "8"
type input "0"
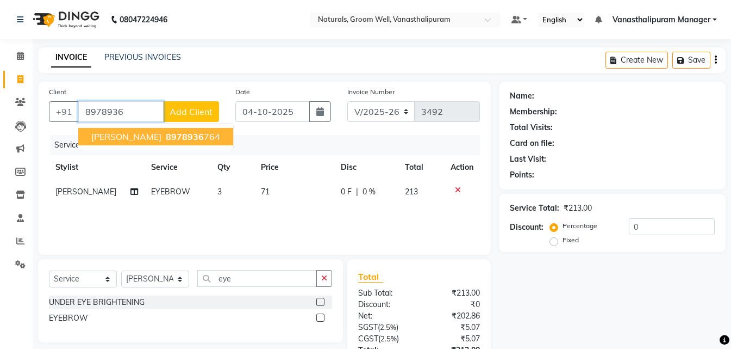
click at [166, 140] on span "8978936" at bounding box center [185, 136] width 38 height 11
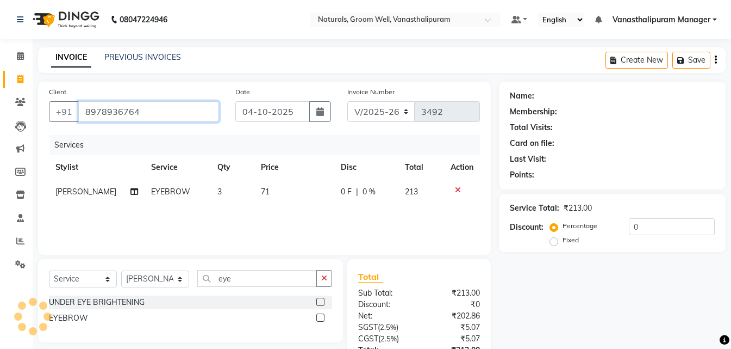
type input "8978936764"
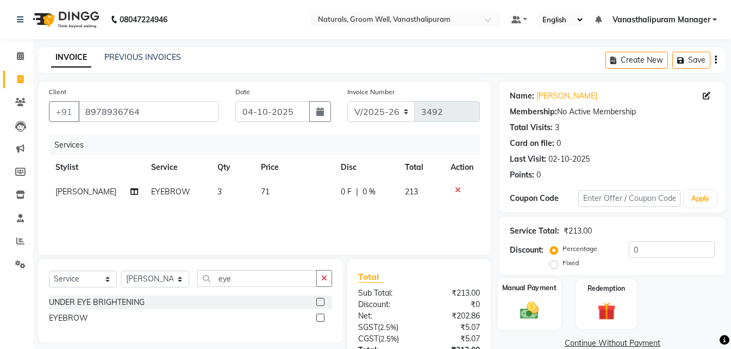
click at [523, 306] on img at bounding box center [529, 310] width 30 height 22
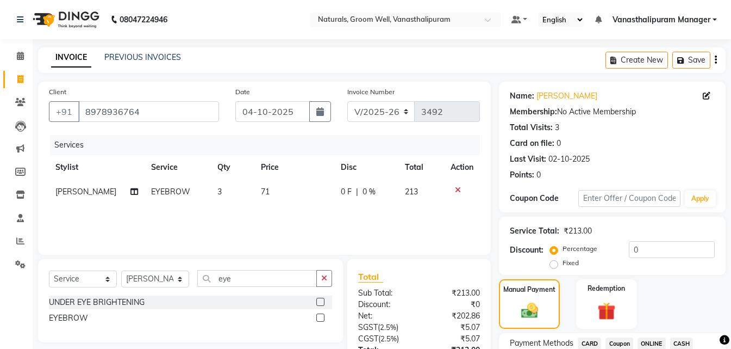
click at [652, 337] on span "ONLINE" at bounding box center [652, 343] width 28 height 13
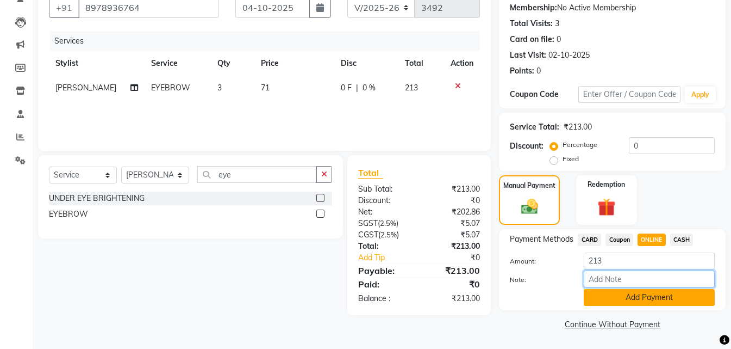
click at [630, 288] on div "Amount: 213 Note: Add Payment" at bounding box center [612, 278] width 205 height 53
click at [629, 294] on button "Add Payment" at bounding box center [649, 297] width 131 height 17
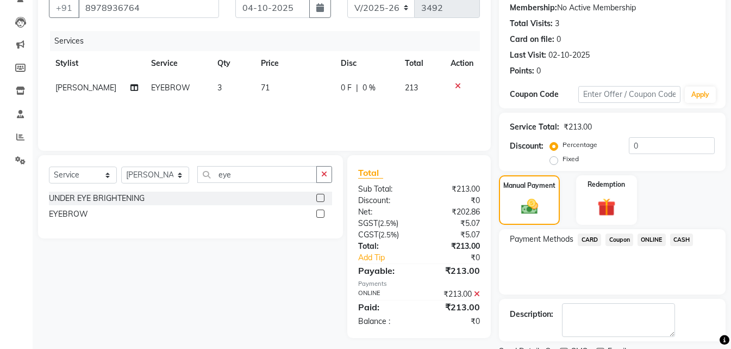
scroll to position [150, 0]
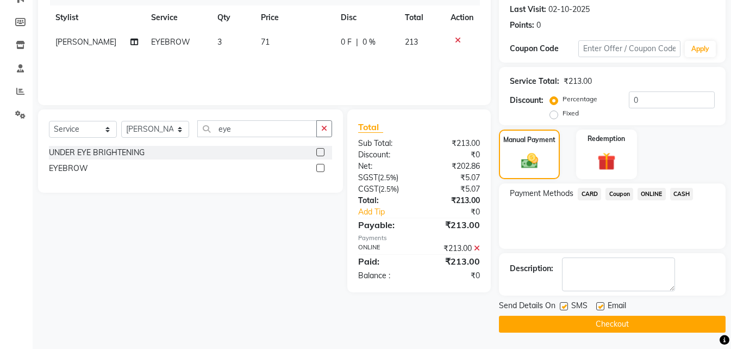
click at [626, 327] on button "Checkout" at bounding box center [612, 323] width 227 height 17
